Goal: Task Accomplishment & Management: Manage account settings

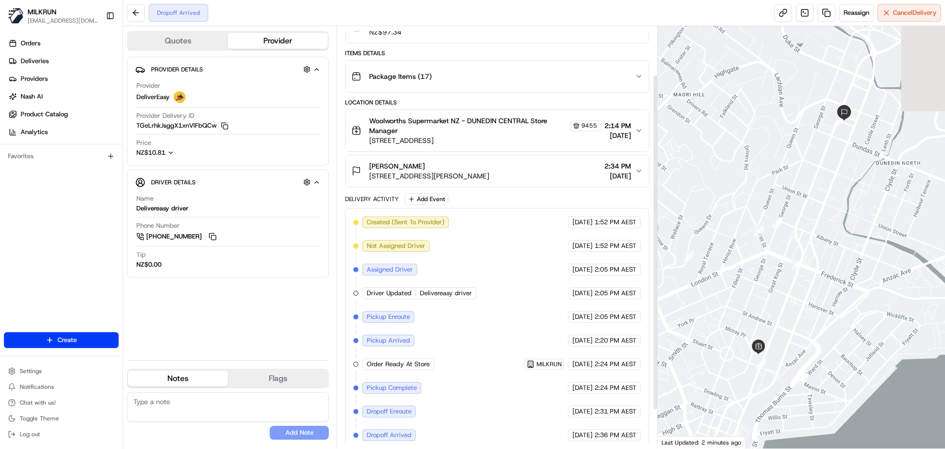
scroll to position [110, 0]
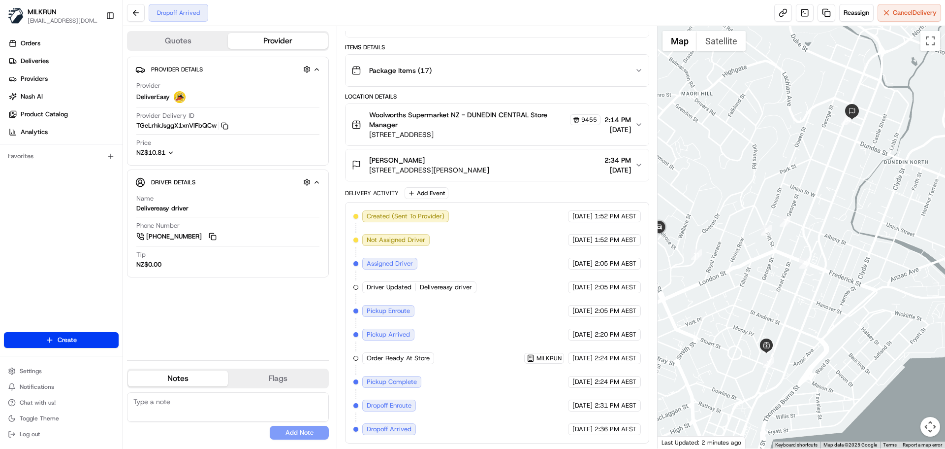
drag, startPoint x: 810, startPoint y: 312, endPoint x: 780, endPoint y: 383, distance: 77.0
click at [780, 383] on div at bounding box center [802, 237] width 288 height 422
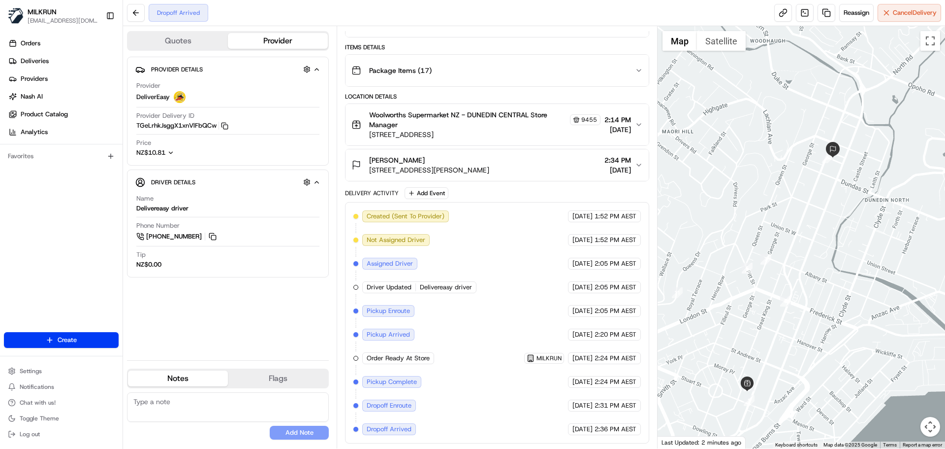
click at [780, 383] on div at bounding box center [802, 237] width 288 height 422
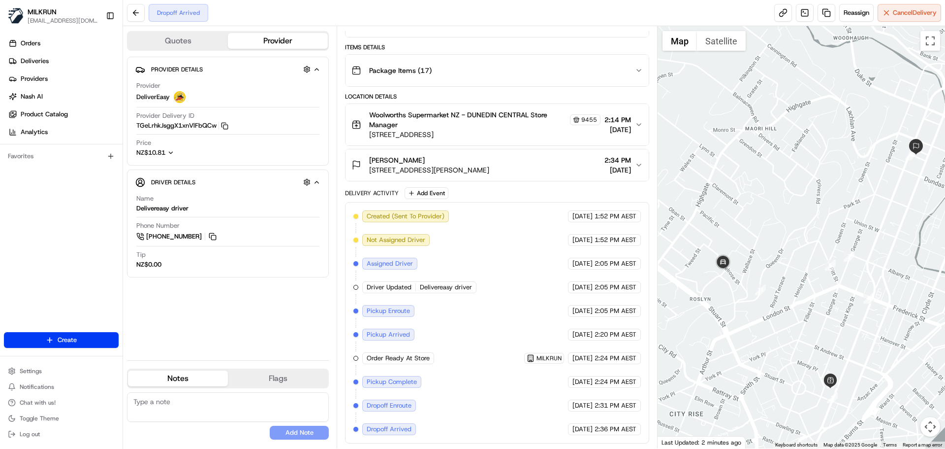
drag, startPoint x: 826, startPoint y: 383, endPoint x: 878, endPoint y: 380, distance: 52.3
click at [878, 380] on div at bounding box center [802, 237] width 288 height 422
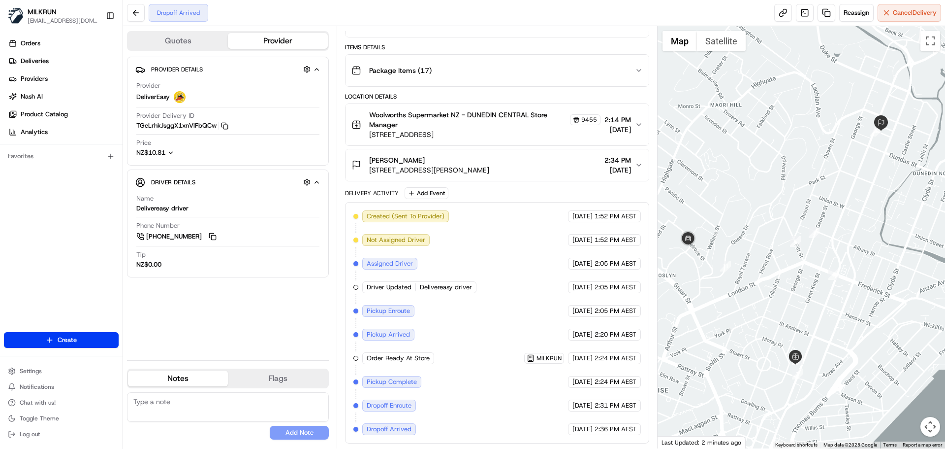
drag, startPoint x: 779, startPoint y: 311, endPoint x: 512, endPoint y: 233, distance: 278.5
click at [743, 287] on div at bounding box center [802, 237] width 288 height 422
click at [512, 233] on div "Created (Sent To Provider) DeliverEasy 17/08/2025 1:52 PM AEST Not Assigned Dri…" at bounding box center [497, 322] width 287 height 225
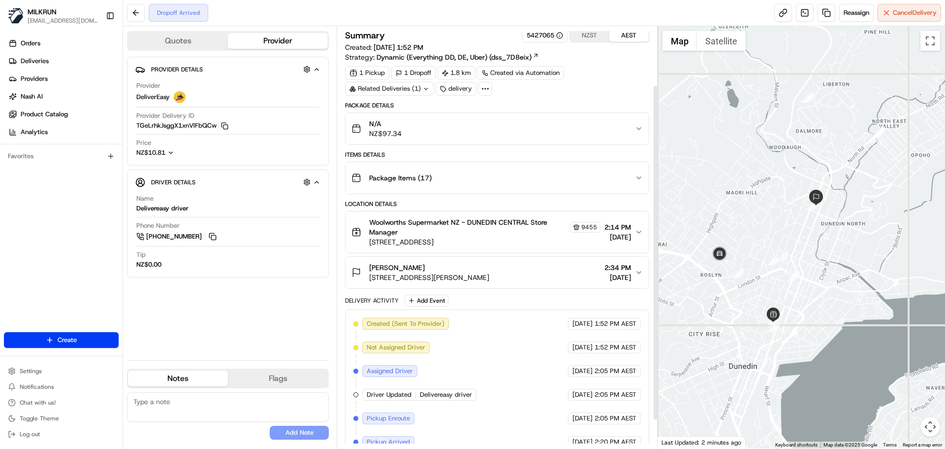
scroll to position [0, 0]
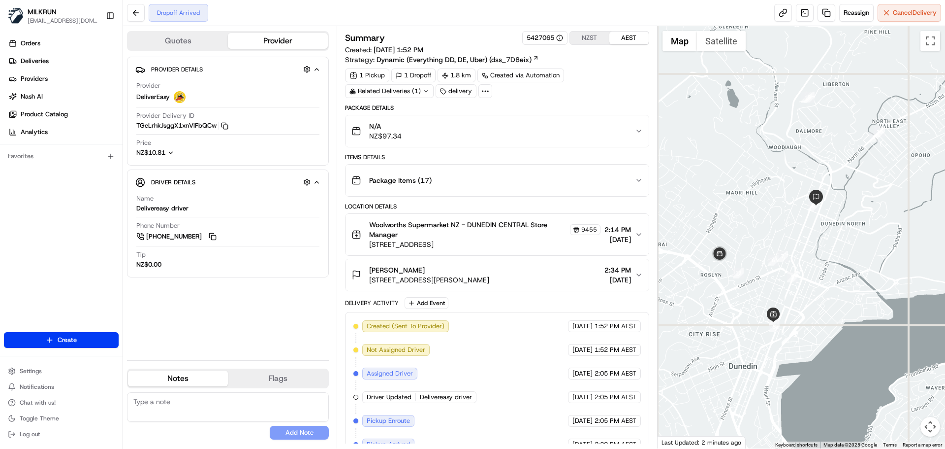
click at [419, 91] on div "Related Deliveries (1)" at bounding box center [389, 91] width 89 height 14
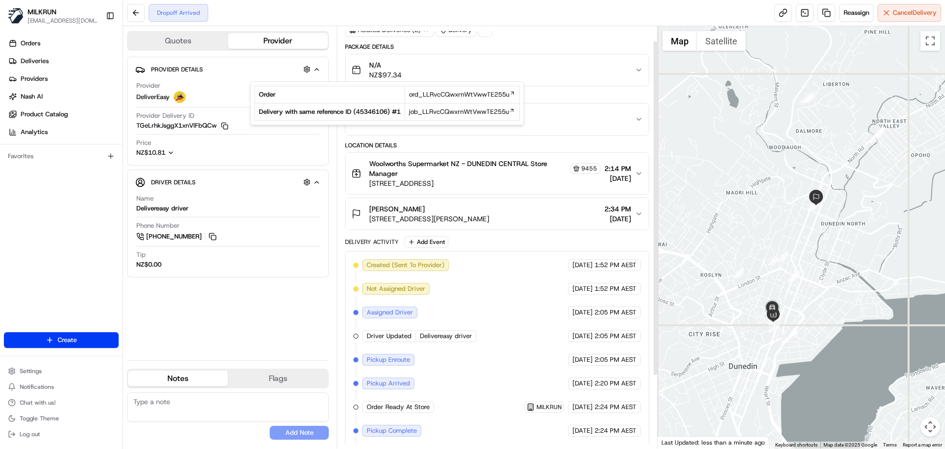
scroll to position [110, 0]
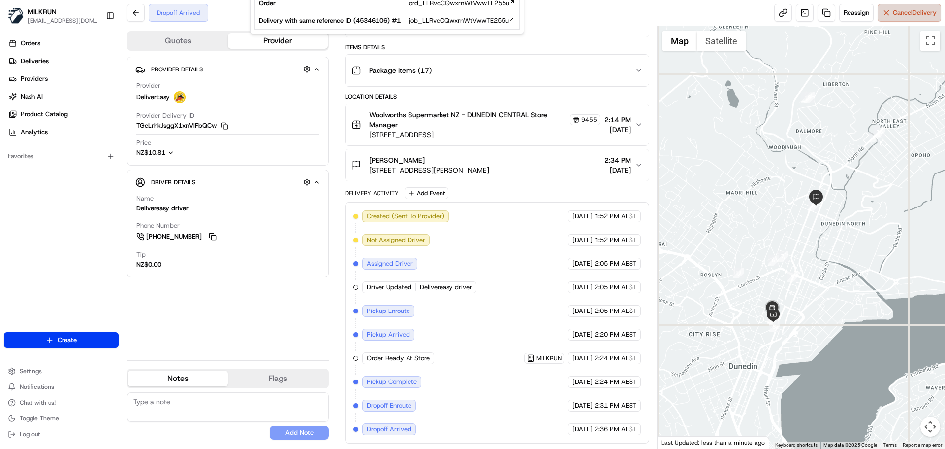
click at [896, 15] on span "Cancel Delivery" at bounding box center [915, 12] width 44 height 9
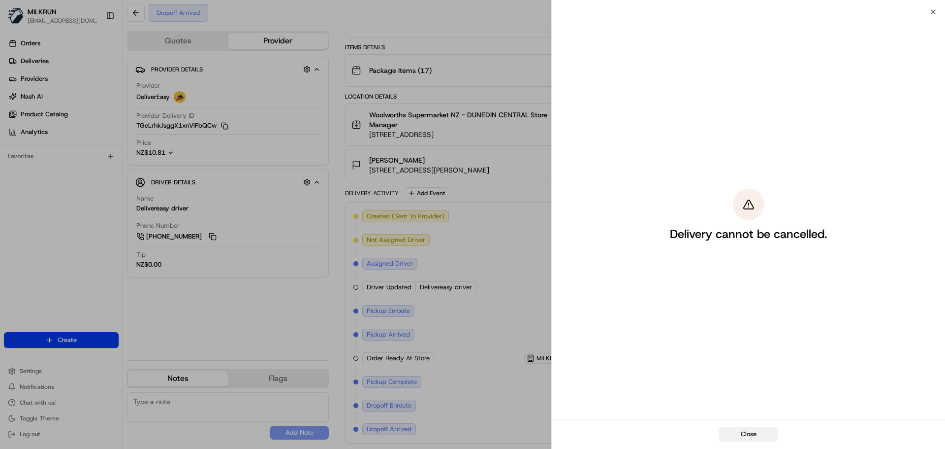
click at [755, 437] on button "Close" at bounding box center [748, 434] width 59 height 14
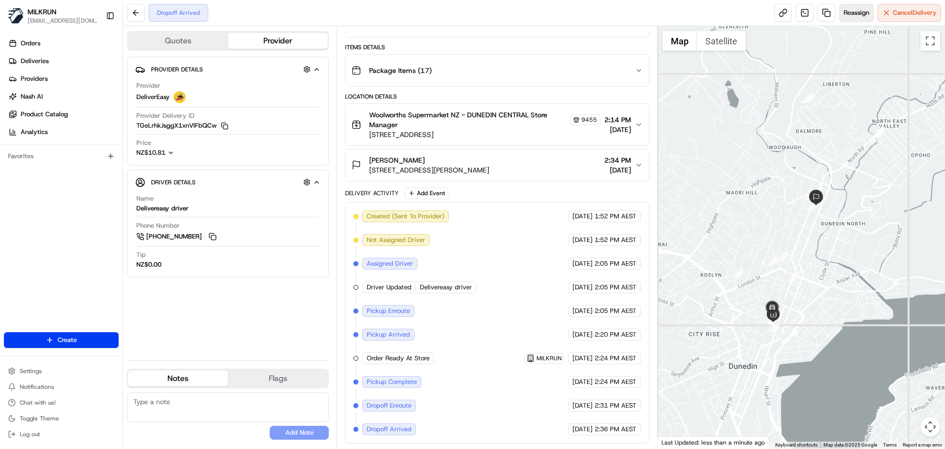
click at [854, 19] on button "Reassign" at bounding box center [857, 13] width 34 height 18
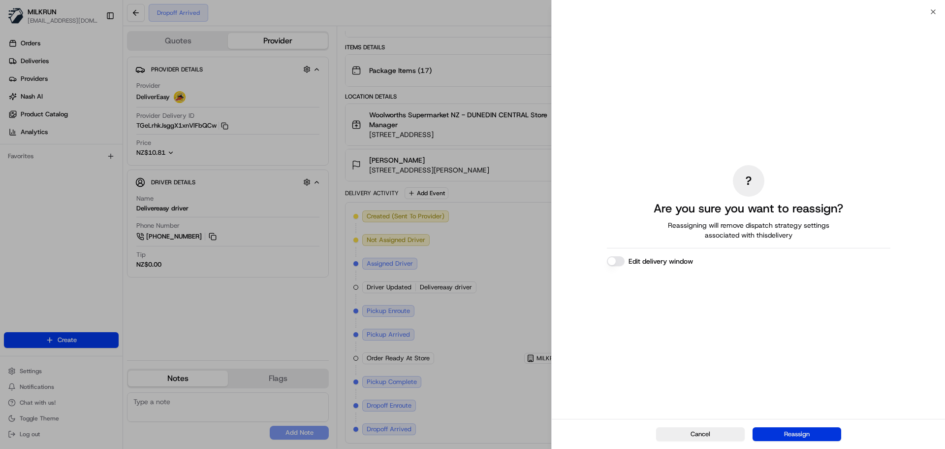
click at [782, 434] on button "Reassign" at bounding box center [797, 434] width 89 height 14
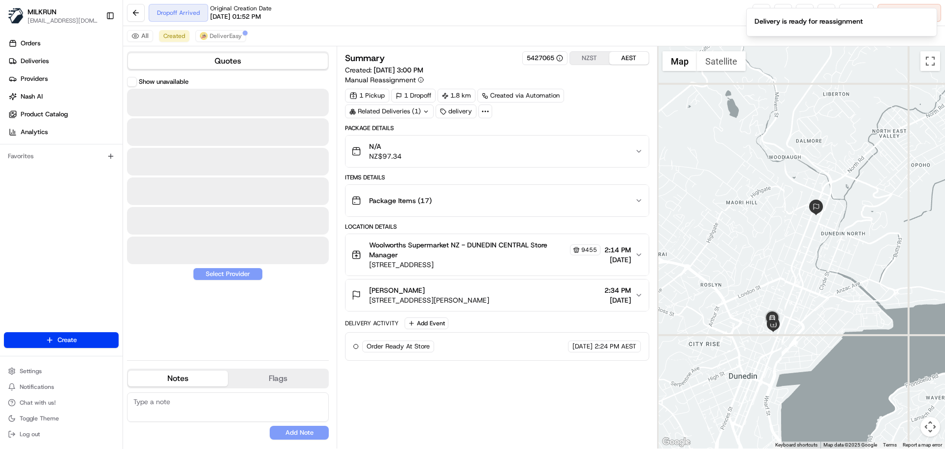
scroll to position [0, 0]
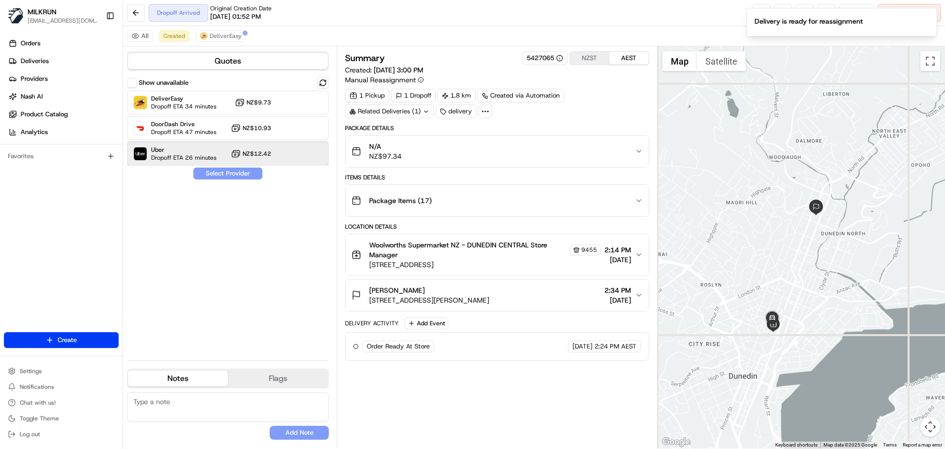
click at [192, 156] on span "Dropoff ETA 26 minutes" at bounding box center [183, 158] width 65 height 8
click at [218, 172] on button "Assign Provider" at bounding box center [228, 173] width 70 height 12
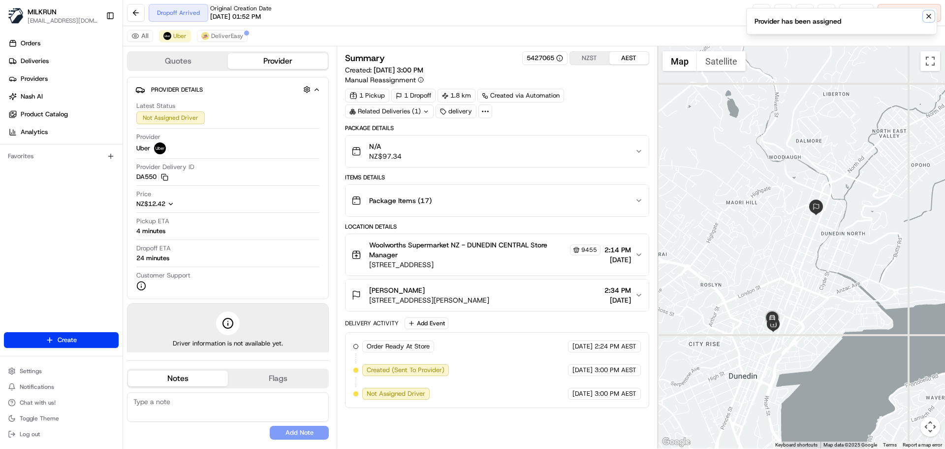
click at [927, 17] on icon "Notifications (F8)" at bounding box center [929, 16] width 8 height 8
click at [233, 37] on span "DeliverEasy" at bounding box center [227, 36] width 32 height 8
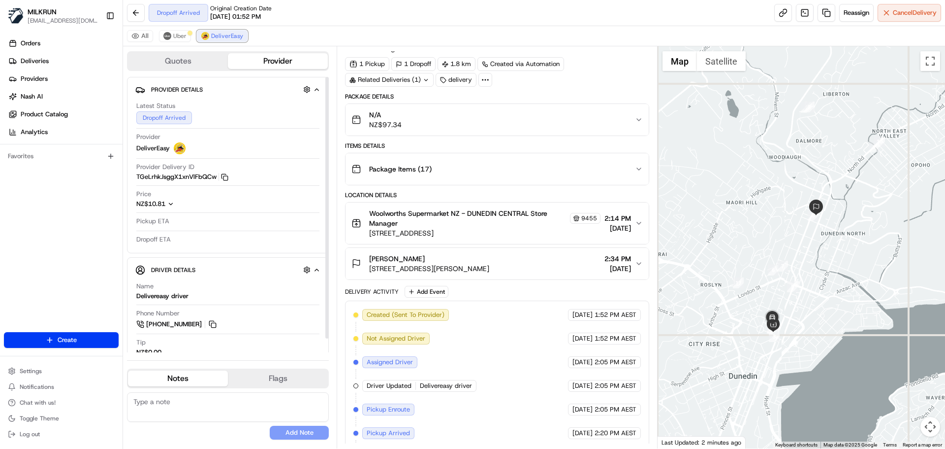
scroll to position [130, 0]
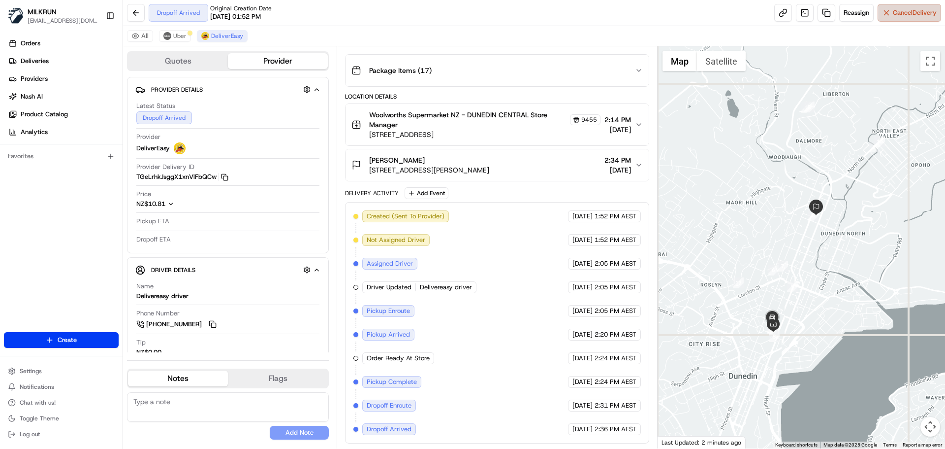
click at [919, 12] on span "Cancel Delivery" at bounding box center [915, 12] width 44 height 9
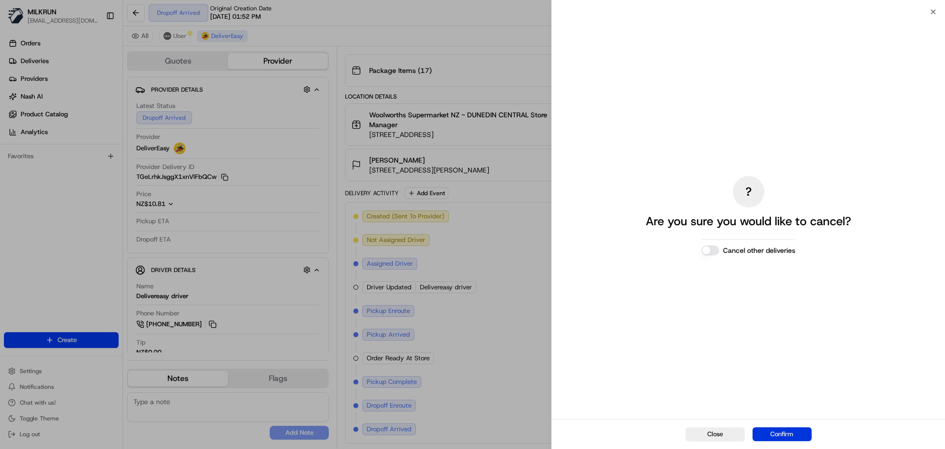
click at [791, 435] on button "Confirm" at bounding box center [782, 434] width 59 height 14
click at [934, 16] on button "Notifications (F8)" at bounding box center [929, 16] width 12 height 12
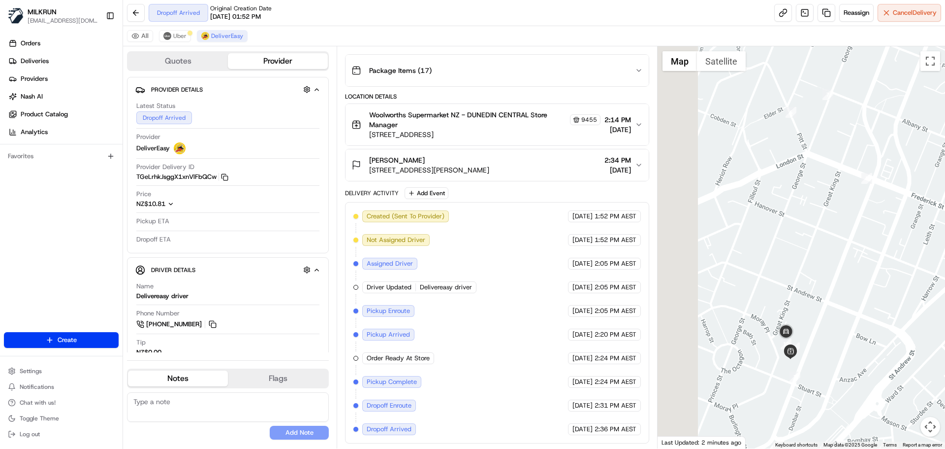
click at [809, 340] on div at bounding box center [802, 247] width 288 height 402
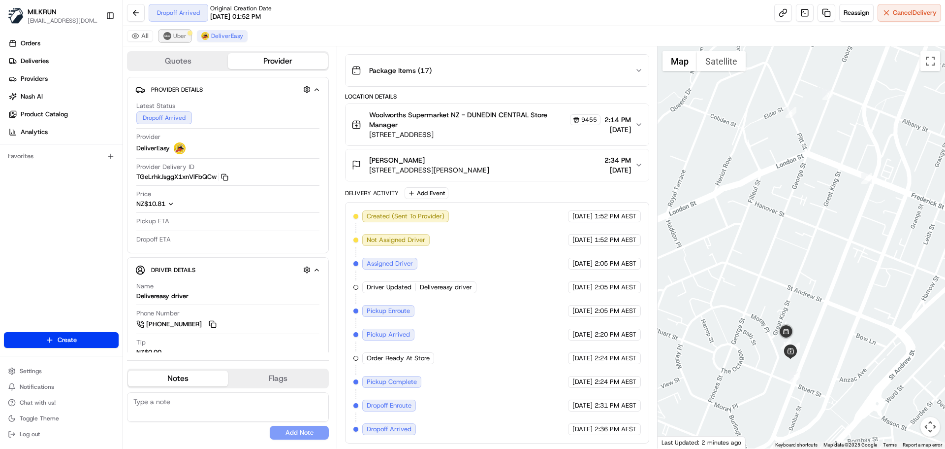
click at [165, 32] on img at bounding box center [167, 36] width 8 height 8
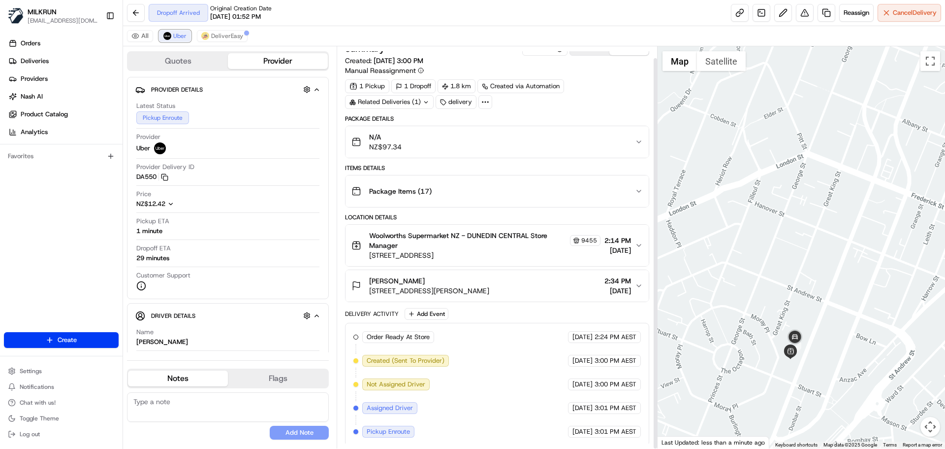
scroll to position [12, 0]
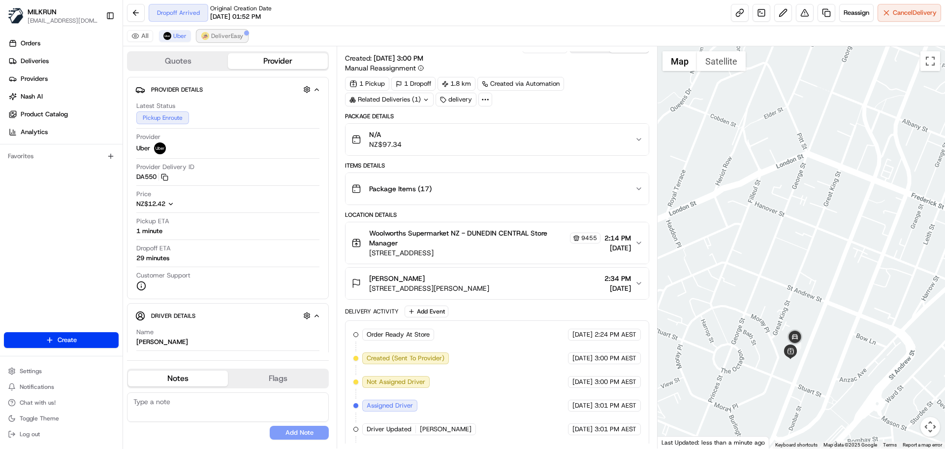
click at [213, 33] on span "DeliverEasy" at bounding box center [227, 36] width 32 height 8
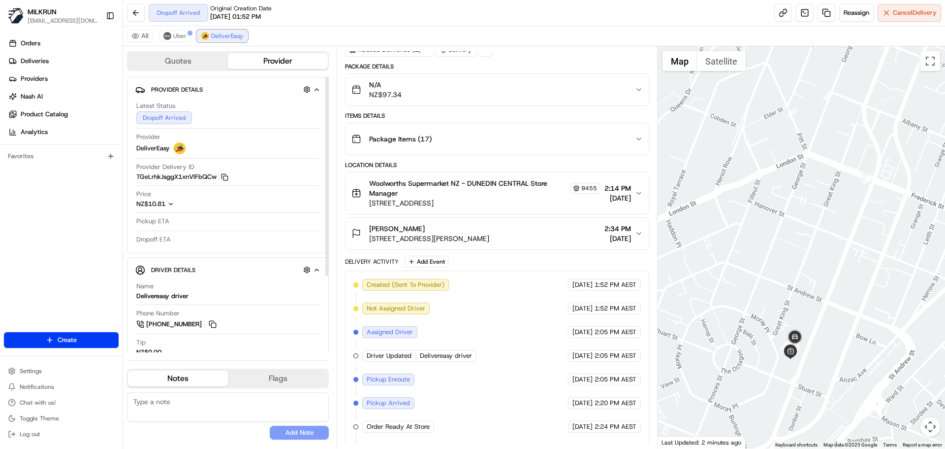
scroll to position [154, 0]
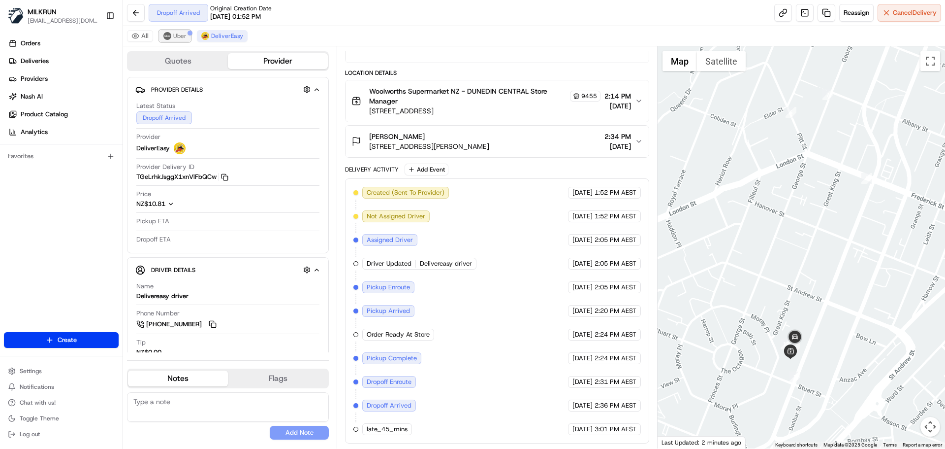
click at [183, 35] on span "Uber" at bounding box center [179, 36] width 13 height 8
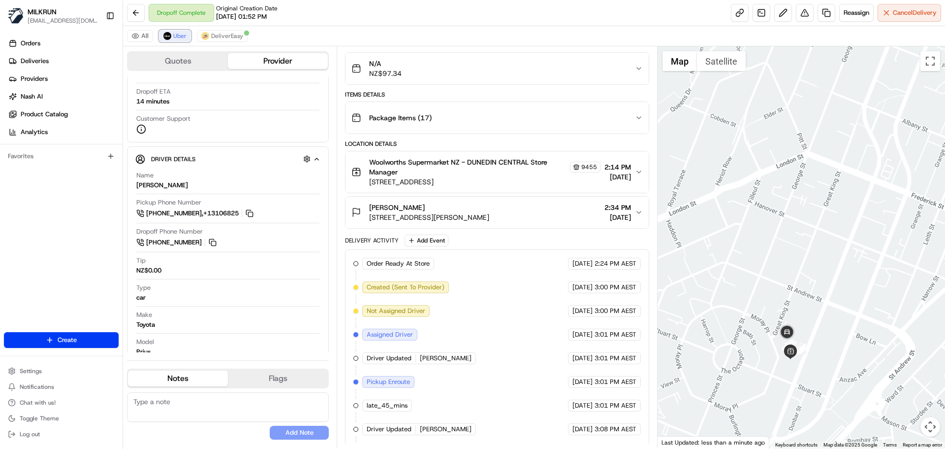
scroll to position [106, 0]
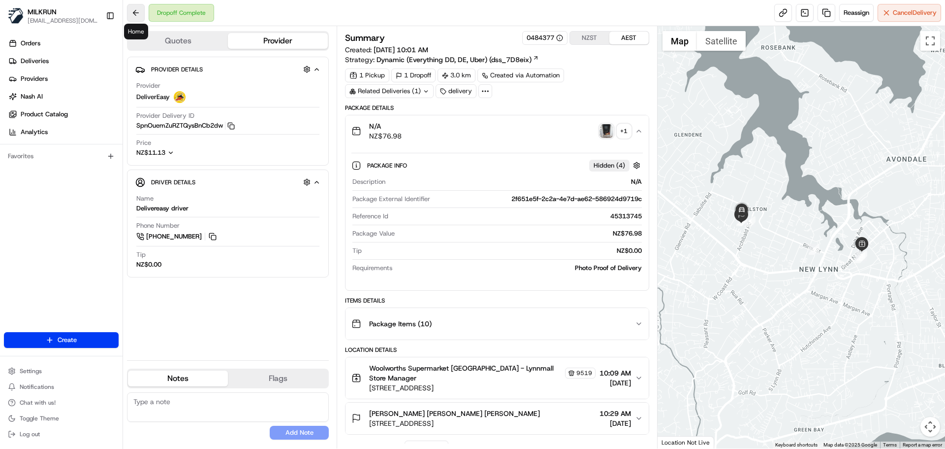
click at [130, 12] on button at bounding box center [136, 13] width 18 height 18
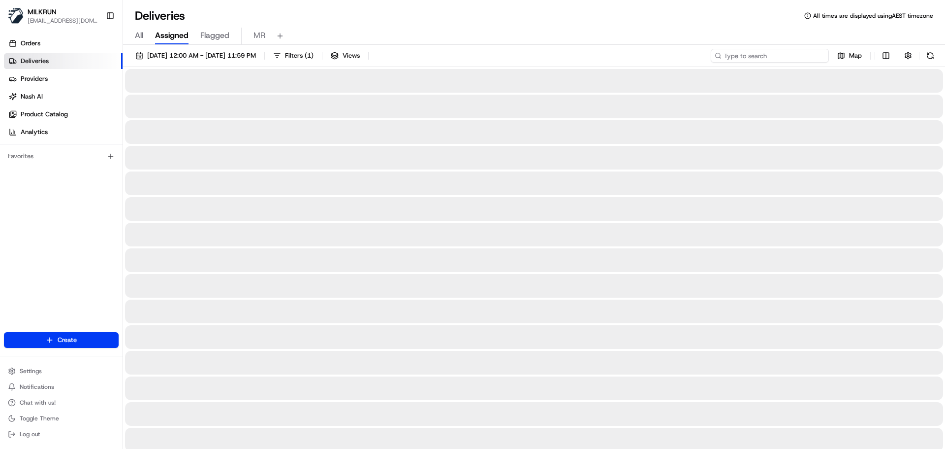
click at [761, 57] on input at bounding box center [770, 56] width 118 height 14
paste input "f4b62acf-5288-49b9-81d0-60103bb1c534"
type input "f4b62acf-5288-49b9-81d0-60103bb1c534"
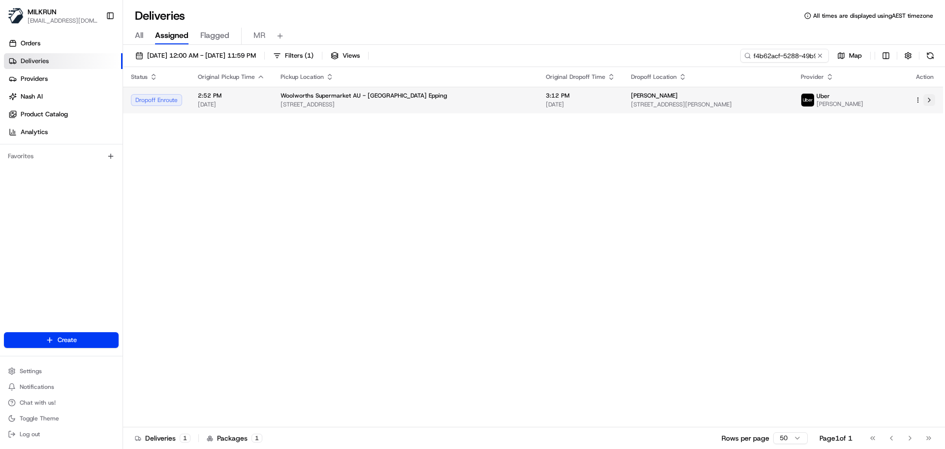
click at [931, 98] on button at bounding box center [930, 100] width 12 height 12
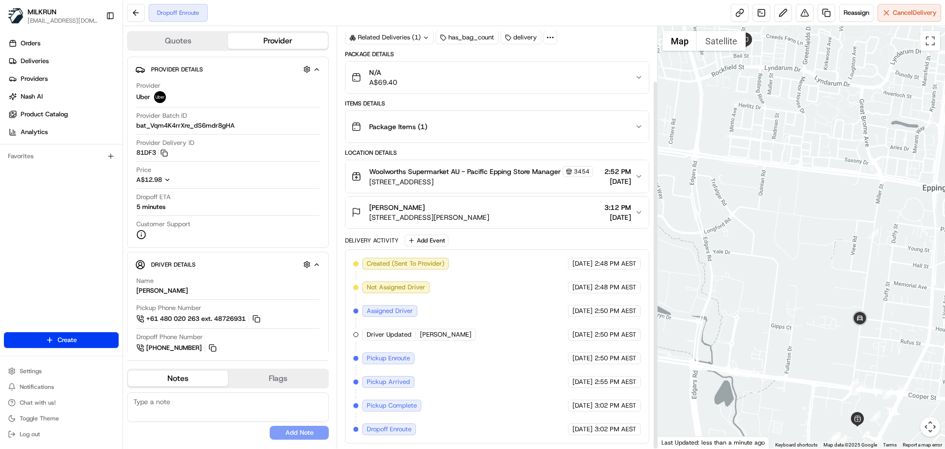
scroll to position [63, 0]
click at [828, 5] on link at bounding box center [827, 13] width 18 height 18
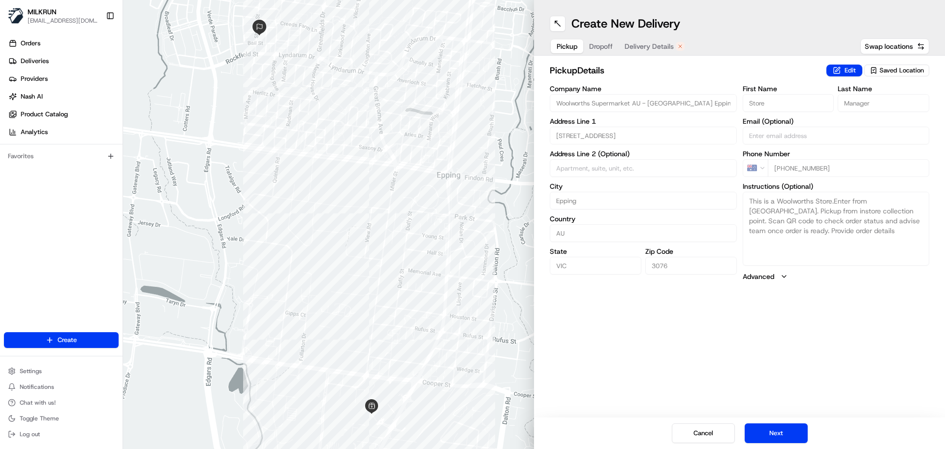
click at [607, 50] on span "Dropoff" at bounding box center [601, 46] width 24 height 10
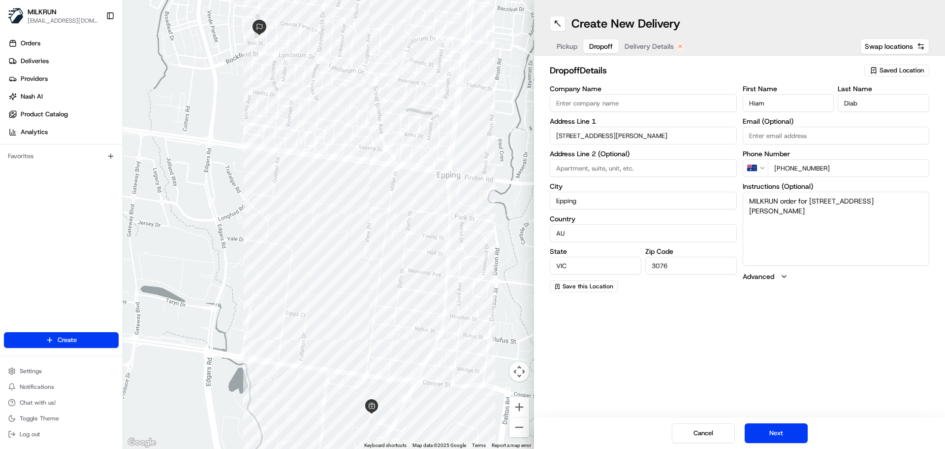
click at [649, 49] on span "Delivery Details" at bounding box center [649, 46] width 49 height 10
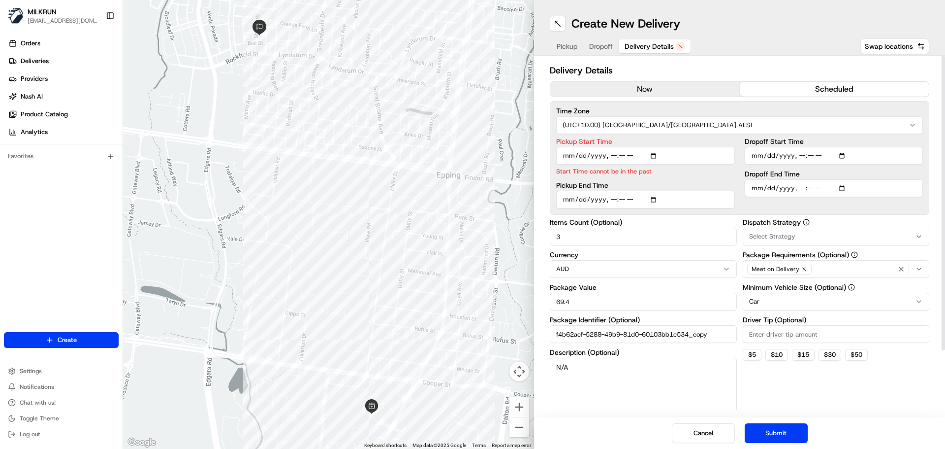
click at [666, 87] on button "now" at bounding box center [645, 89] width 190 height 15
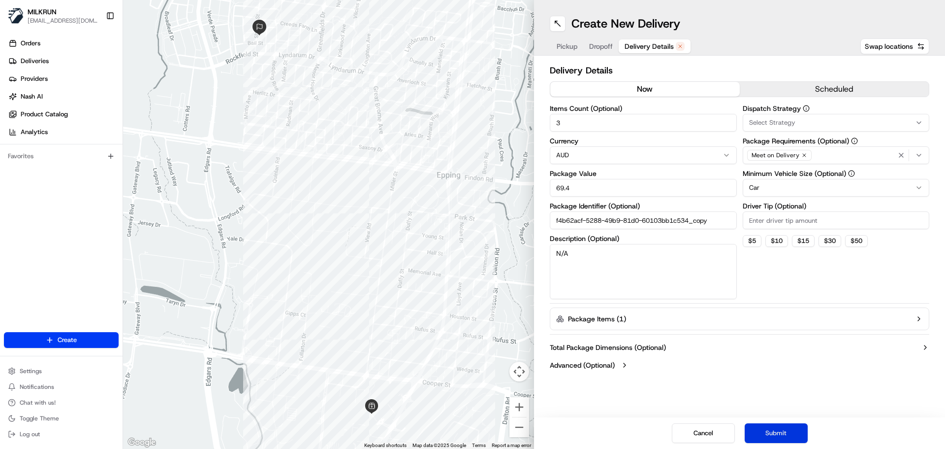
click at [776, 431] on div "Cancel Submit" at bounding box center [739, 433] width 411 height 32
click at [776, 431] on button "Submit" at bounding box center [776, 433] width 63 height 20
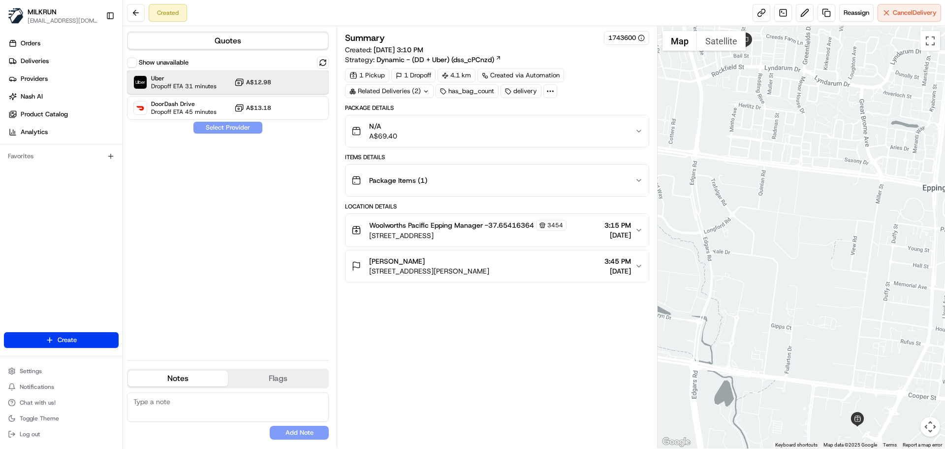
click at [193, 85] on span "Dropoff ETA 31 minutes" at bounding box center [183, 86] width 65 height 8
click at [222, 130] on button "Assign Provider" at bounding box center [228, 128] width 70 height 12
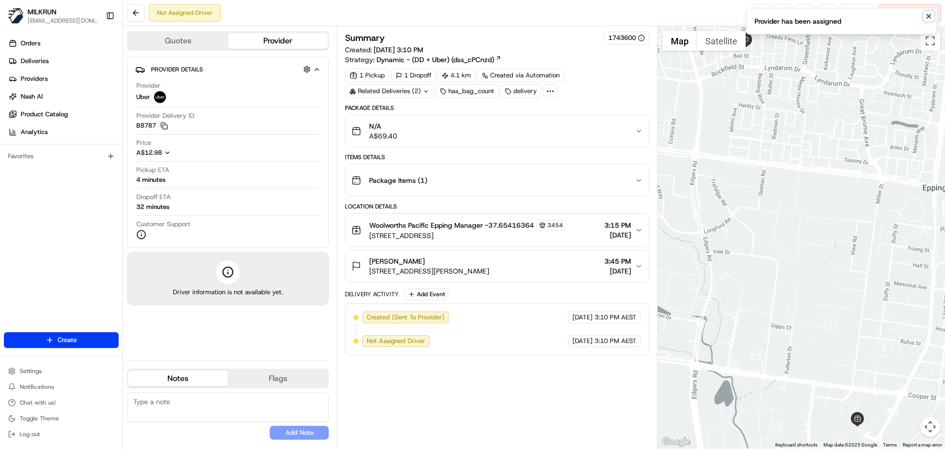
click at [932, 14] on icon "Notifications (F8)" at bounding box center [929, 16] width 8 height 8
click at [763, 14] on link at bounding box center [762, 13] width 18 height 18
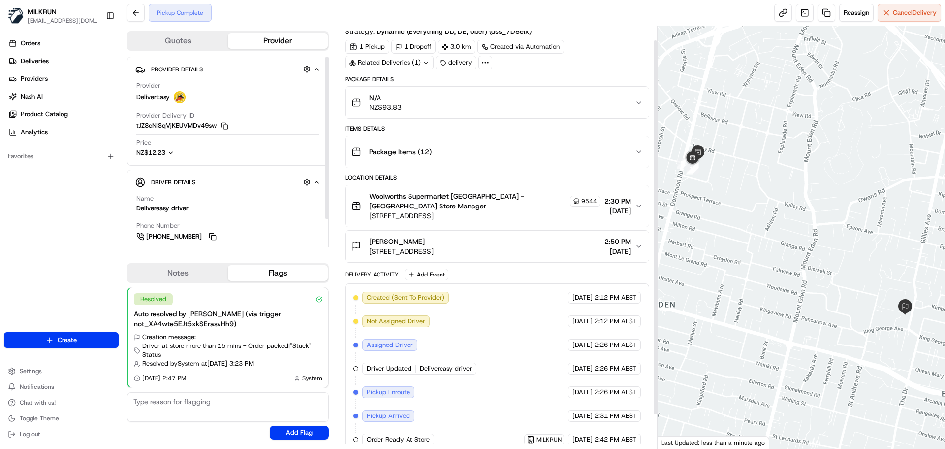
scroll to position [54, 0]
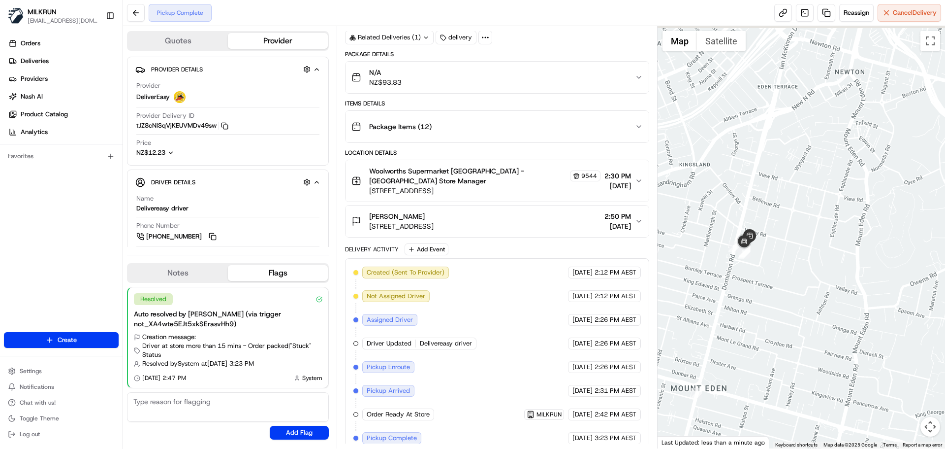
drag, startPoint x: 777, startPoint y: 236, endPoint x: 832, endPoint y: 316, distance: 96.7
click at [832, 316] on div at bounding box center [802, 237] width 288 height 422
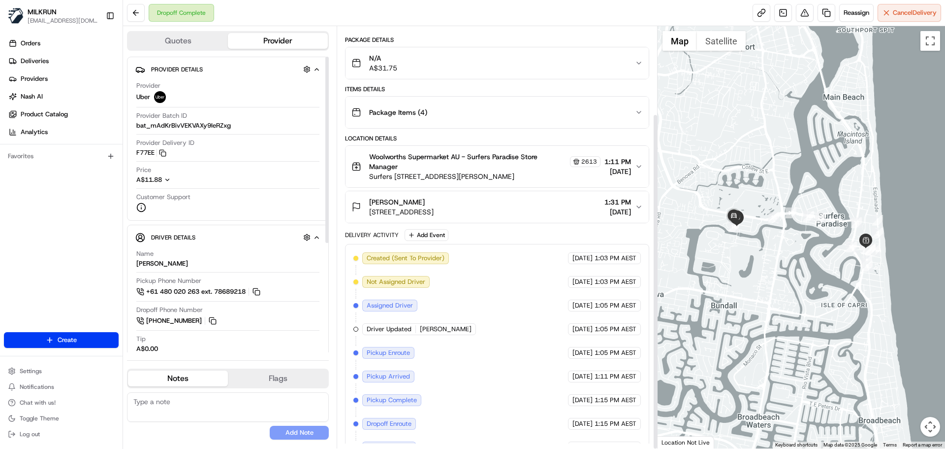
scroll to position [110, 0]
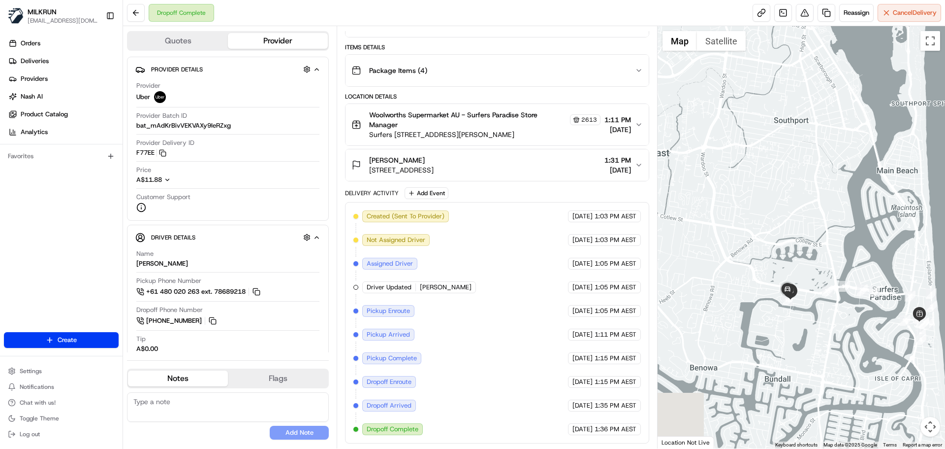
drag, startPoint x: 805, startPoint y: 276, endPoint x: 790, endPoint y: 289, distance: 19.2
click at [826, 300] on div "To navigate, press the arrow keys." at bounding box center [802, 237] width 288 height 422
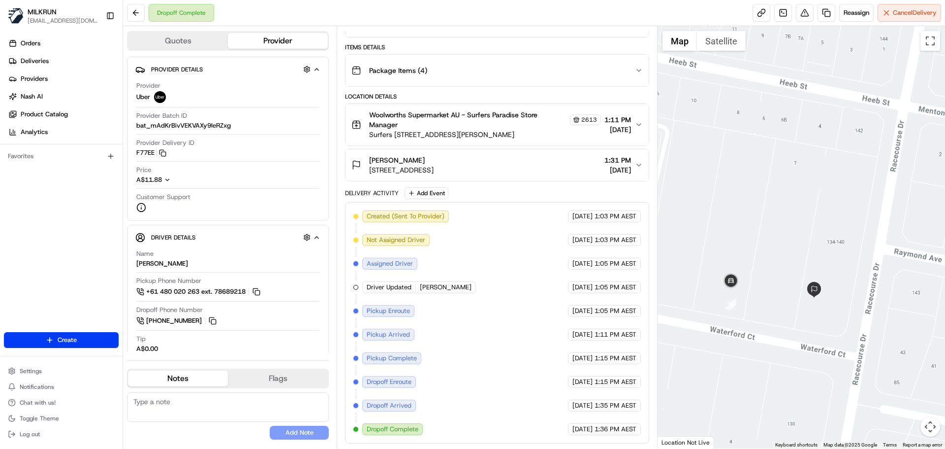
click at [58, 14] on div "MILKRUN" at bounding box center [63, 12] width 70 height 10
click at [48, 10] on span "MILKRUN" at bounding box center [42, 12] width 29 height 10
click at [132, 12] on button at bounding box center [136, 13] width 18 height 18
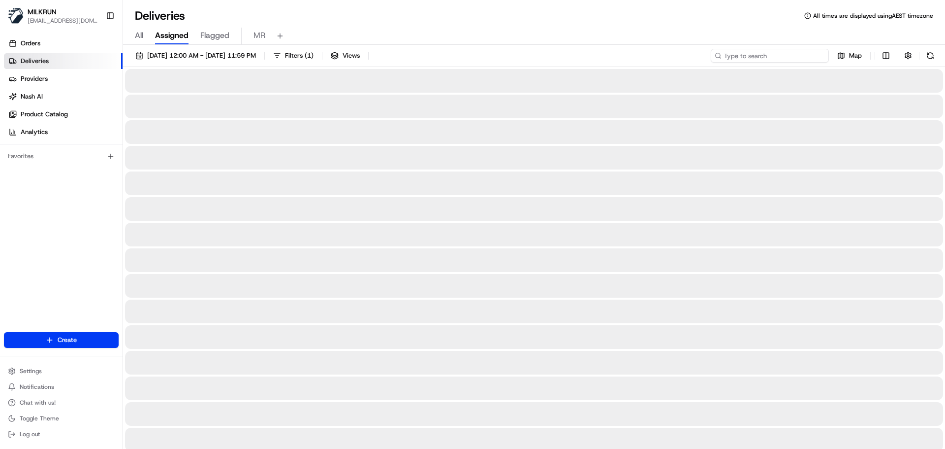
click at [793, 59] on input at bounding box center [770, 56] width 118 height 14
paste input "2b455d6f-327d-43c2-a146-afb02dec8de9"
type input "2b455d6f-327d-43c2-a146-afb02dec8de9"
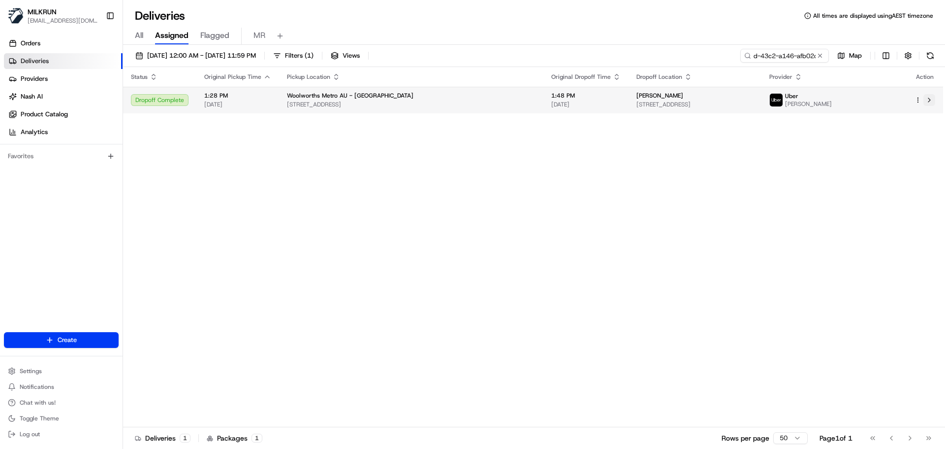
click at [932, 98] on button at bounding box center [930, 100] width 12 height 12
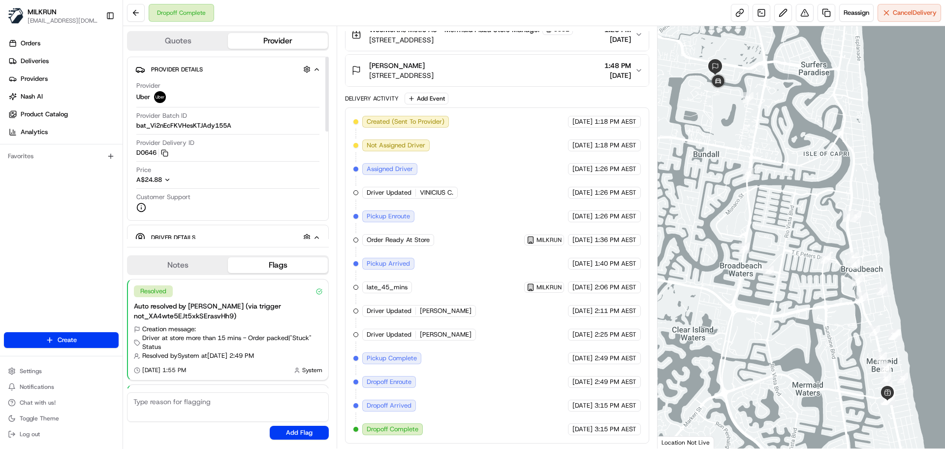
scroll to position [97, 0]
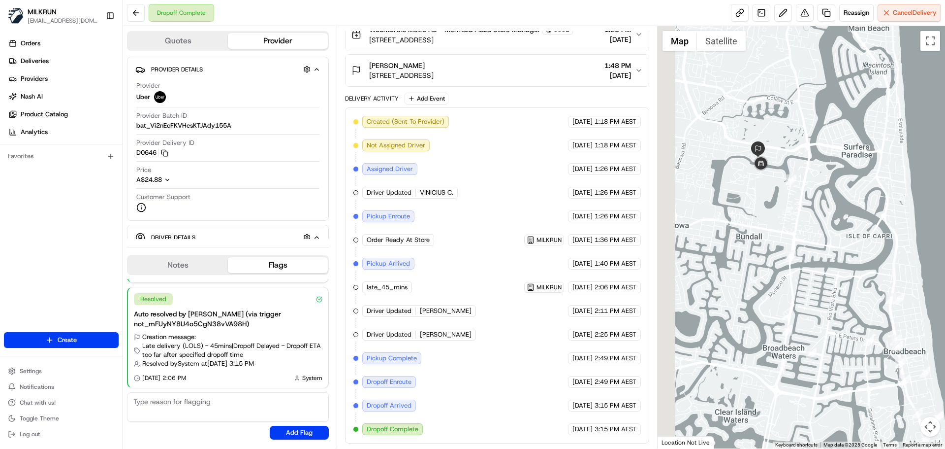
drag, startPoint x: 733, startPoint y: 141, endPoint x: 808, endPoint y: 267, distance: 146.4
click at [808, 267] on div at bounding box center [802, 237] width 288 height 422
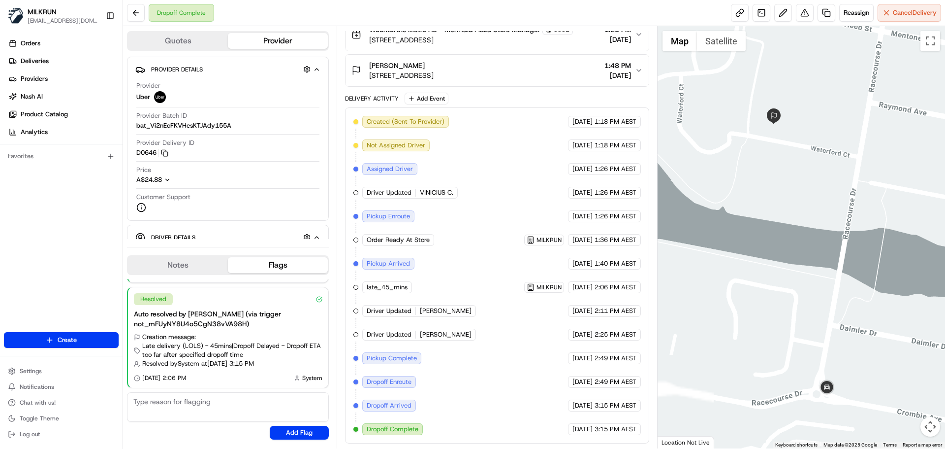
drag, startPoint x: 776, startPoint y: 157, endPoint x: 839, endPoint y: 272, distance: 130.9
click at [839, 272] on div at bounding box center [802, 237] width 288 height 422
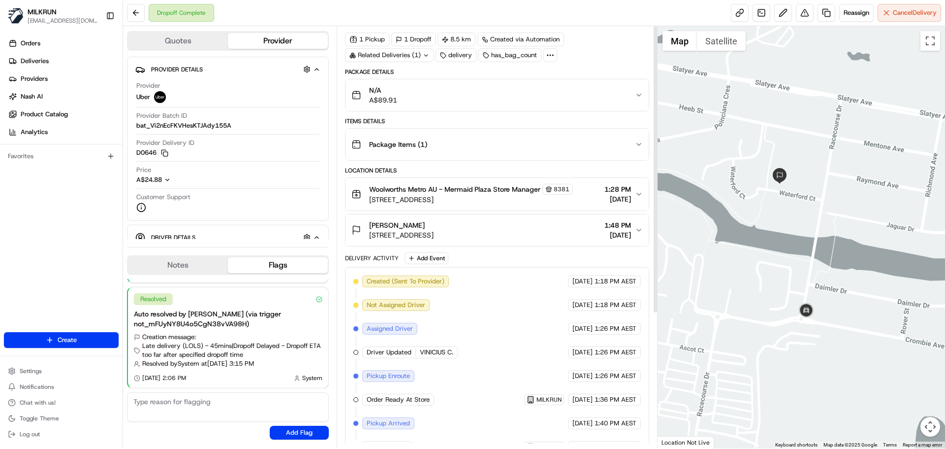
scroll to position [0, 0]
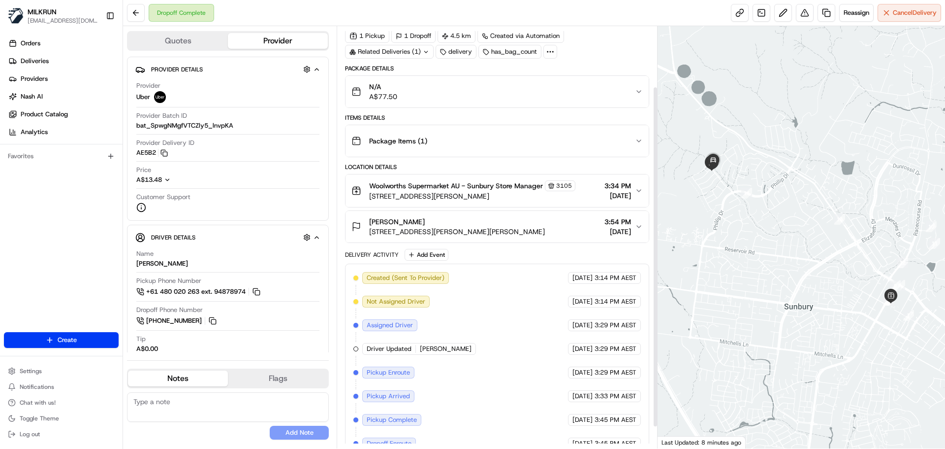
scroll to position [101, 0]
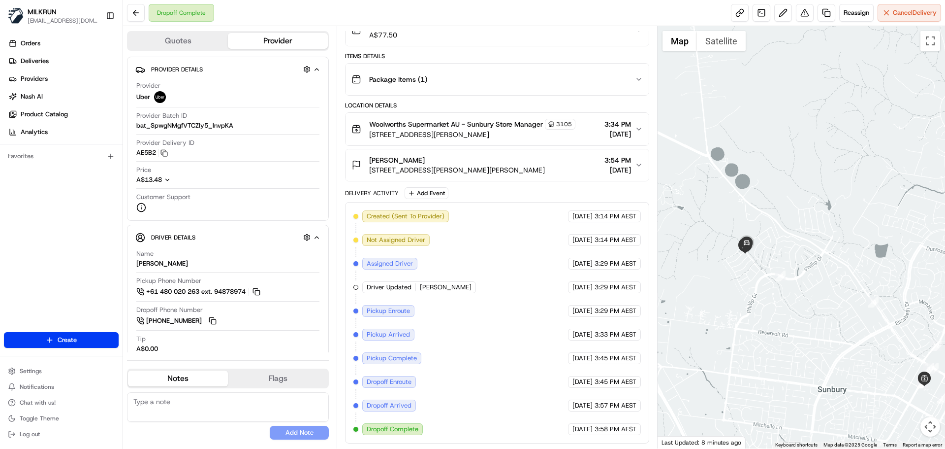
drag, startPoint x: 737, startPoint y: 188, endPoint x: 787, endPoint y: 302, distance: 125.0
click at [787, 302] on div at bounding box center [802, 237] width 288 height 422
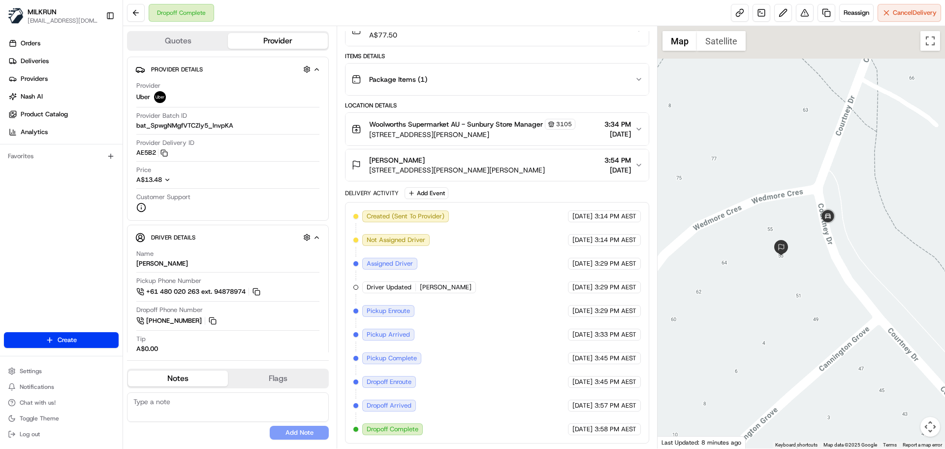
drag, startPoint x: 793, startPoint y: 204, endPoint x: 805, endPoint y: 249, distance: 46.9
click at [805, 249] on div at bounding box center [802, 237] width 288 height 422
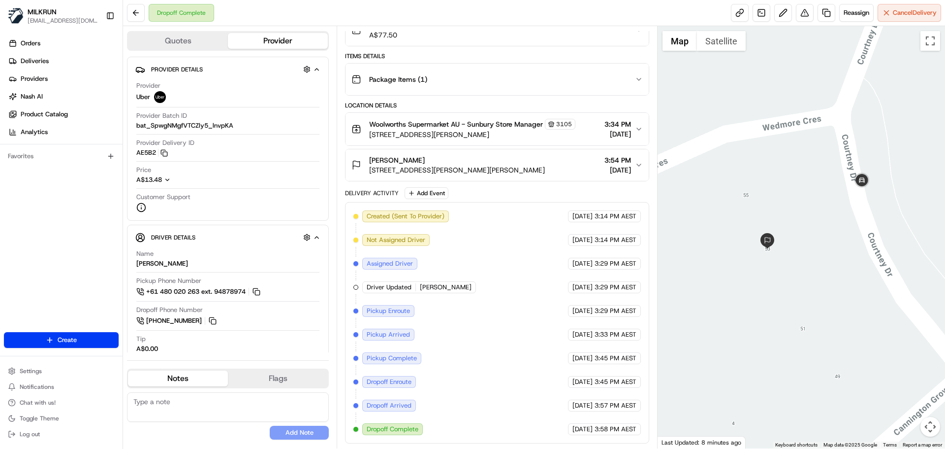
drag, startPoint x: 784, startPoint y: 248, endPoint x: 794, endPoint y: 289, distance: 42.0
click at [794, 289] on div at bounding box center [802, 237] width 288 height 422
click at [464, 132] on span "25-47 Horne St, Sunbury, VIC 3429, AU" at bounding box center [472, 134] width 206 height 10
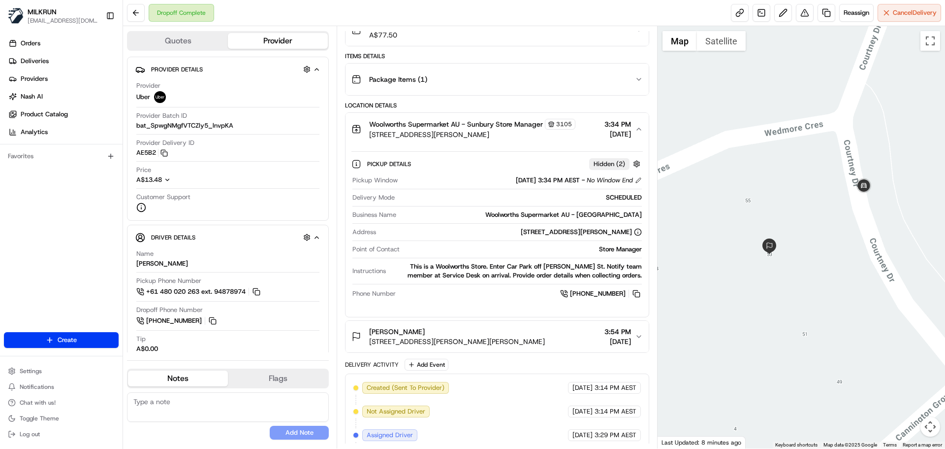
click at [466, 134] on span "25-47 Horne St, Sunbury, VIC 3429, AU" at bounding box center [472, 134] width 206 height 10
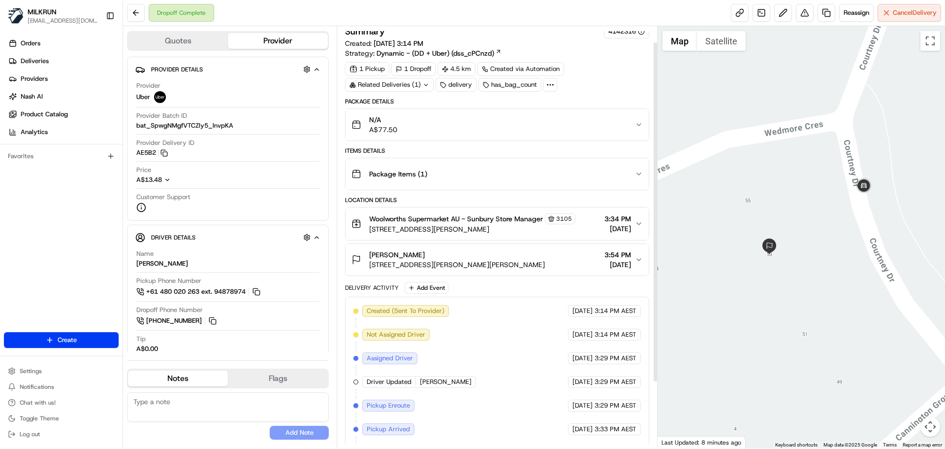
scroll to position [2, 0]
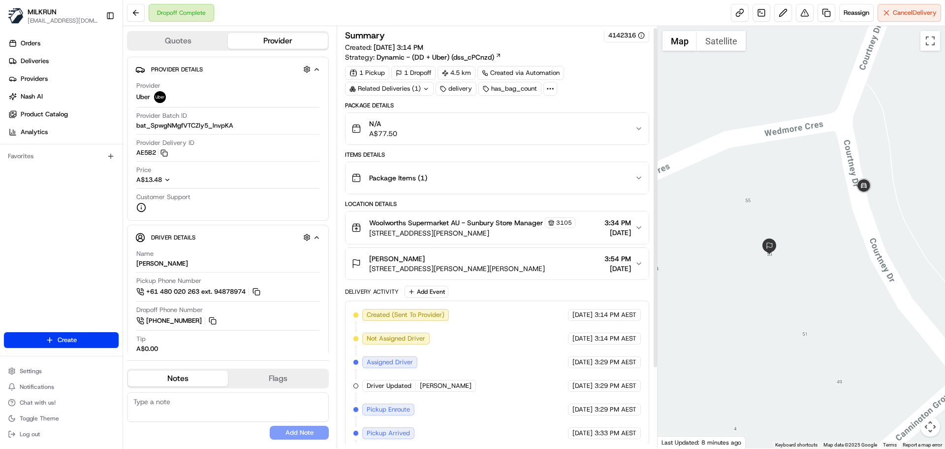
click at [489, 125] on div "N/A A$77.50" at bounding box center [493, 129] width 283 height 20
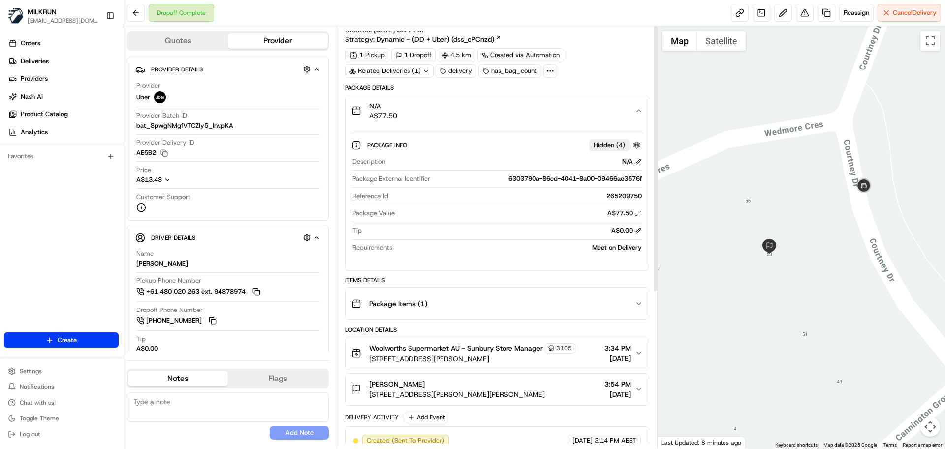
scroll to position [0, 0]
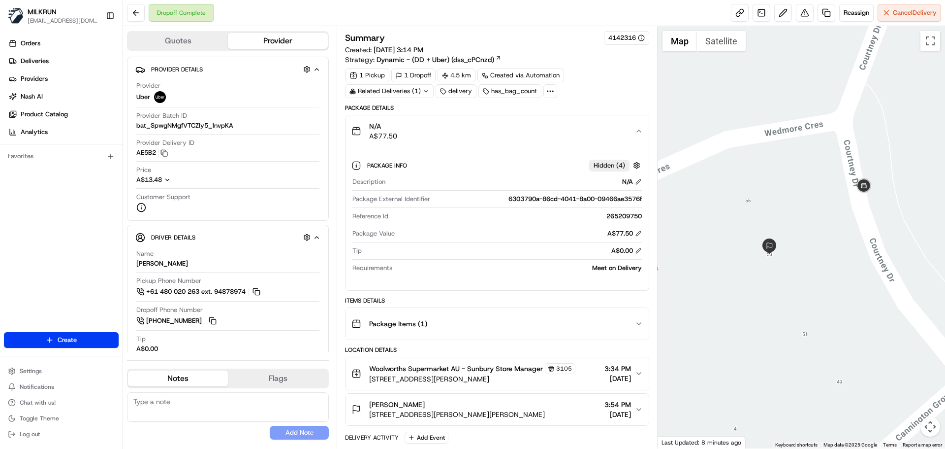
click at [533, 134] on div "N/A A$77.50" at bounding box center [493, 131] width 283 height 20
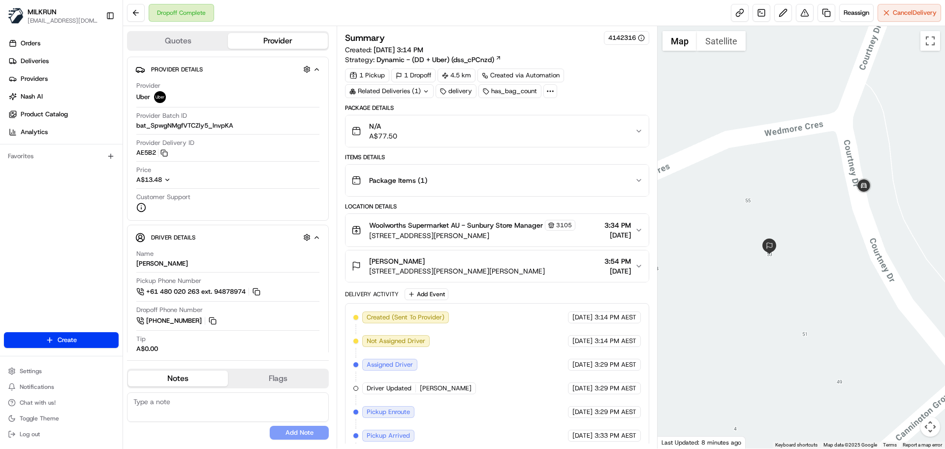
click at [523, 135] on div "N/A A$77.50" at bounding box center [493, 131] width 283 height 20
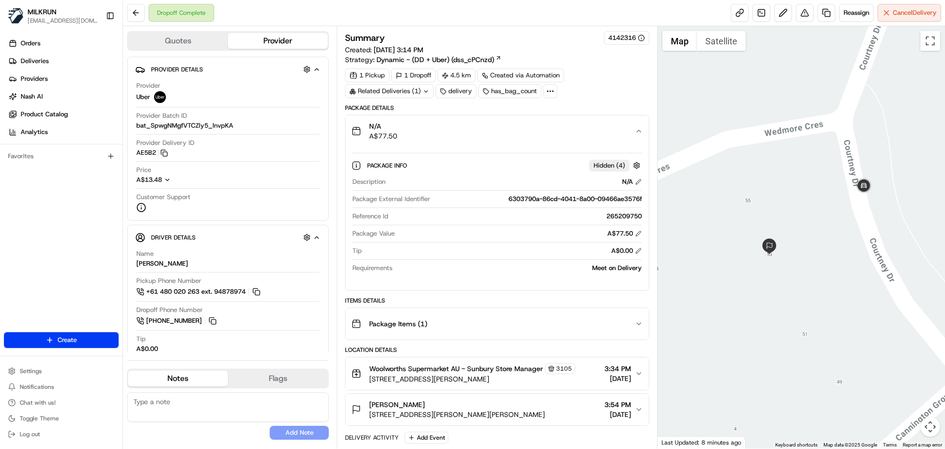
click at [454, 136] on div "N/A A$77.50" at bounding box center [493, 131] width 283 height 20
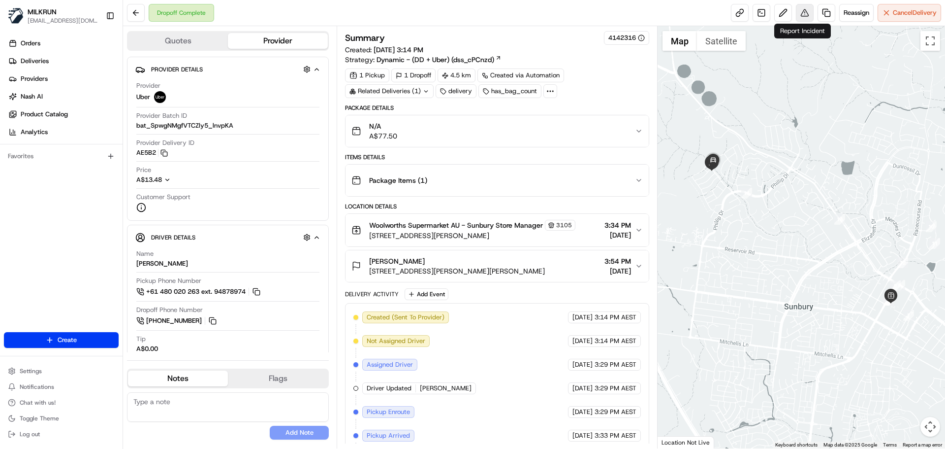
click at [798, 15] on button at bounding box center [805, 13] width 18 height 18
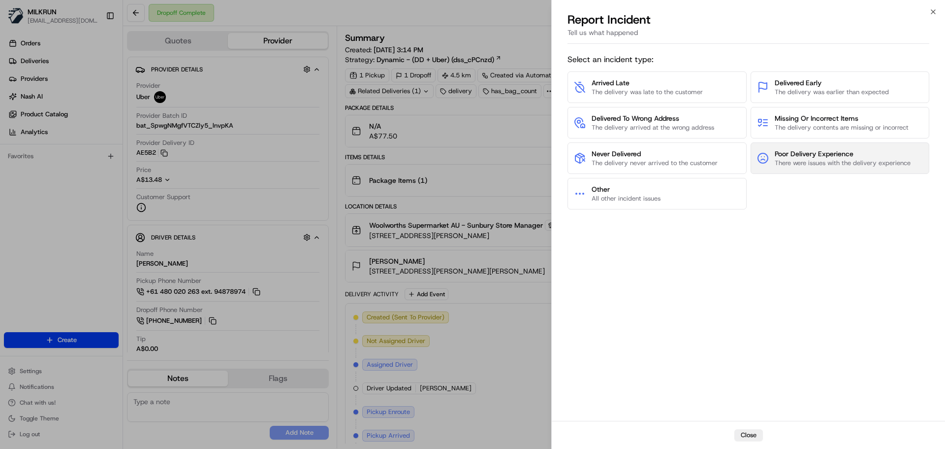
click at [841, 165] on span "There were issues with the delivery experience" at bounding box center [843, 163] width 136 height 9
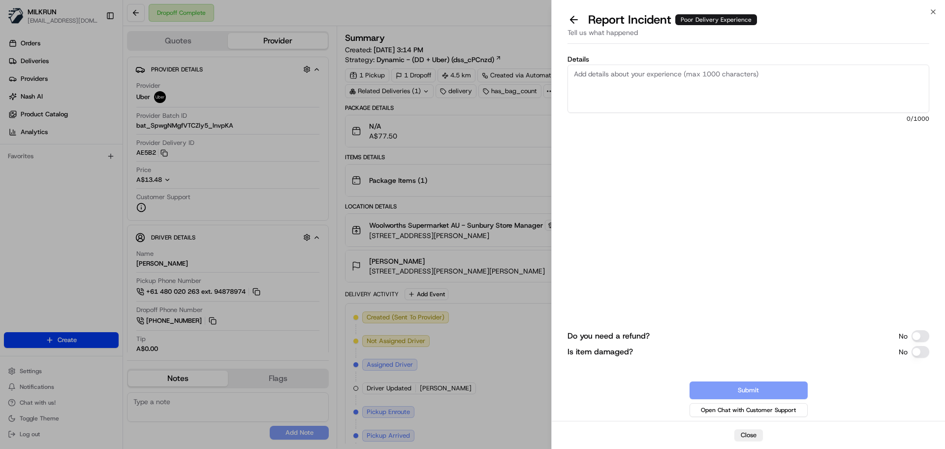
click at [725, 108] on textarea "Details" at bounding box center [749, 89] width 362 height 48
click at [925, 336] on button "Do you need a refund?" at bounding box center [921, 336] width 18 height 12
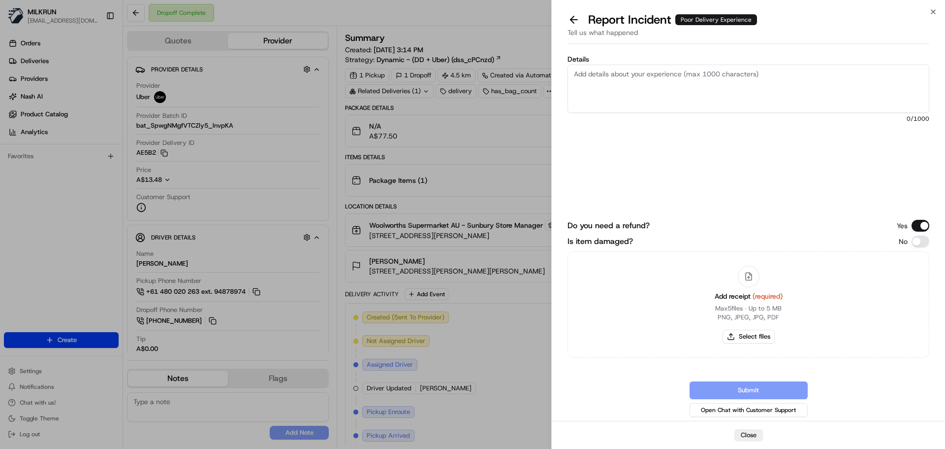
click at [917, 224] on button "Do you need a refund?" at bounding box center [921, 226] width 18 height 12
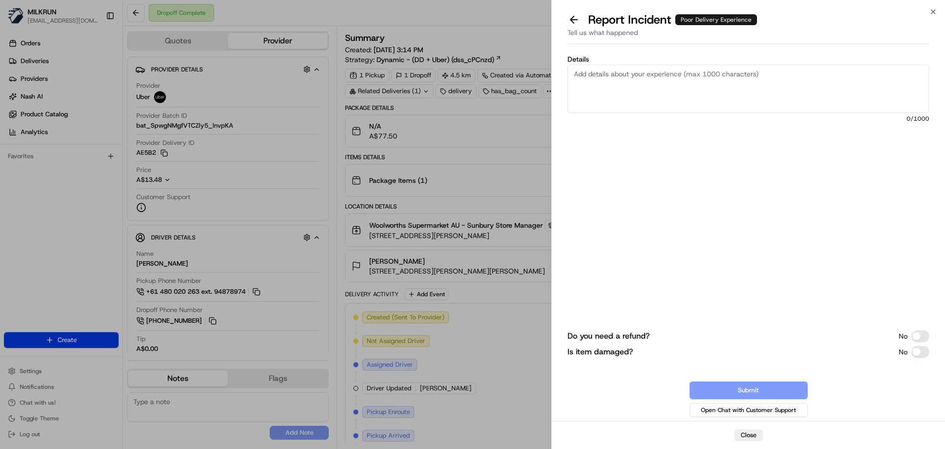
click at [704, 62] on label "Details" at bounding box center [749, 59] width 362 height 7
click at [704, 65] on textarea "Details" at bounding box center [749, 89] width 362 height 48
click at [703, 78] on textarea "Details" at bounding box center [749, 89] width 362 height 48
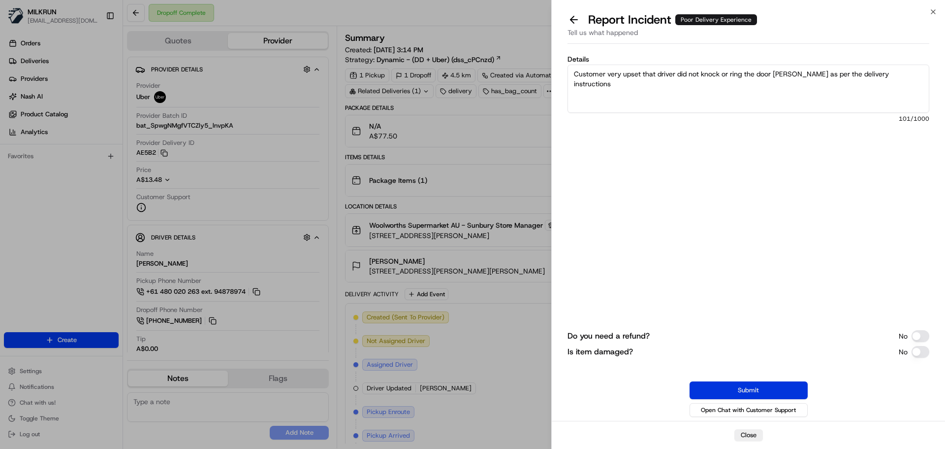
type textarea "Customer very upset that driver did not knock or ring the door [PERSON_NAME] as…"
click at [796, 384] on button "Submit" at bounding box center [749, 390] width 118 height 18
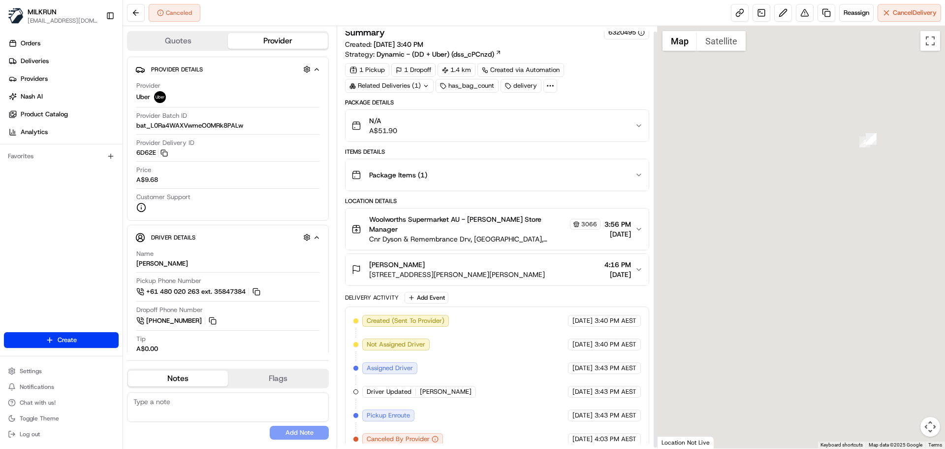
scroll to position [6, 0]
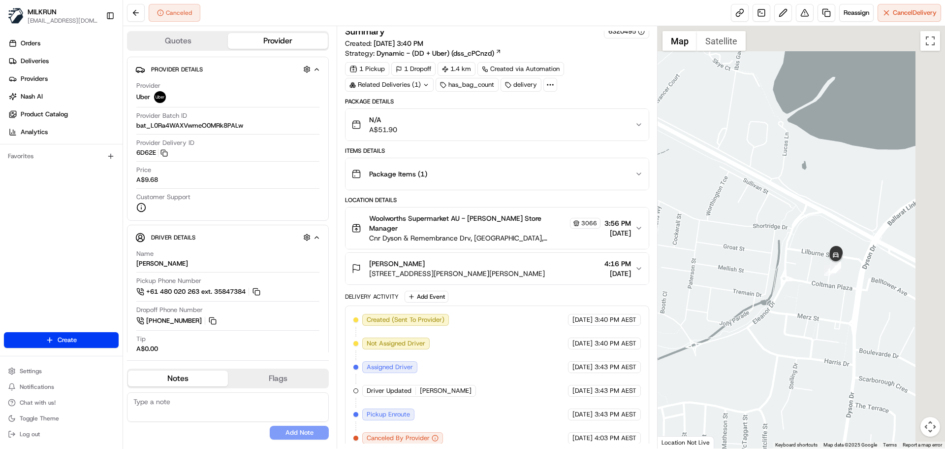
drag, startPoint x: 819, startPoint y: 178, endPoint x: 782, endPoint y: 308, distance: 135.7
click at [782, 308] on div at bounding box center [802, 237] width 288 height 422
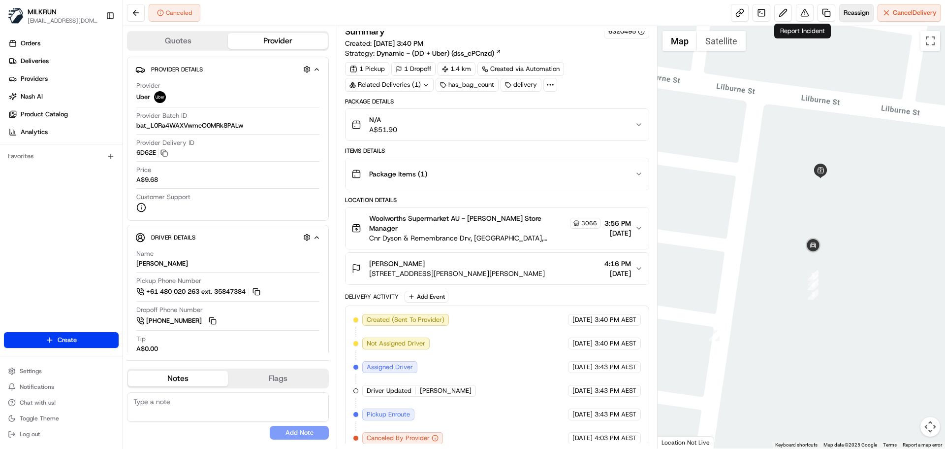
click at [856, 11] on span "Reassign" at bounding box center [857, 12] width 26 height 9
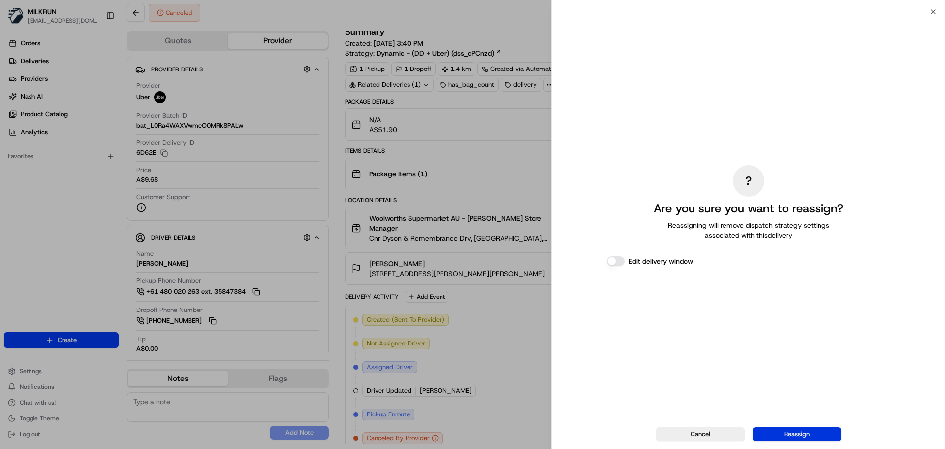
click at [784, 438] on button "Reassign" at bounding box center [797, 434] width 89 height 14
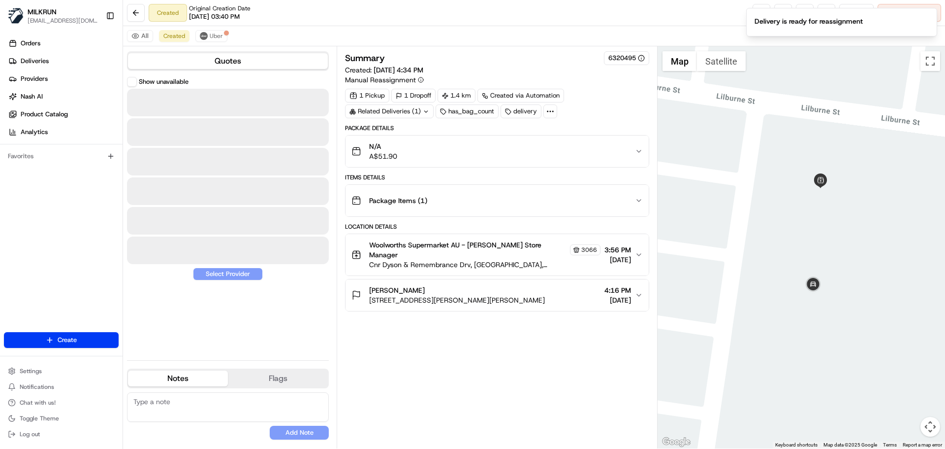
scroll to position [0, 0]
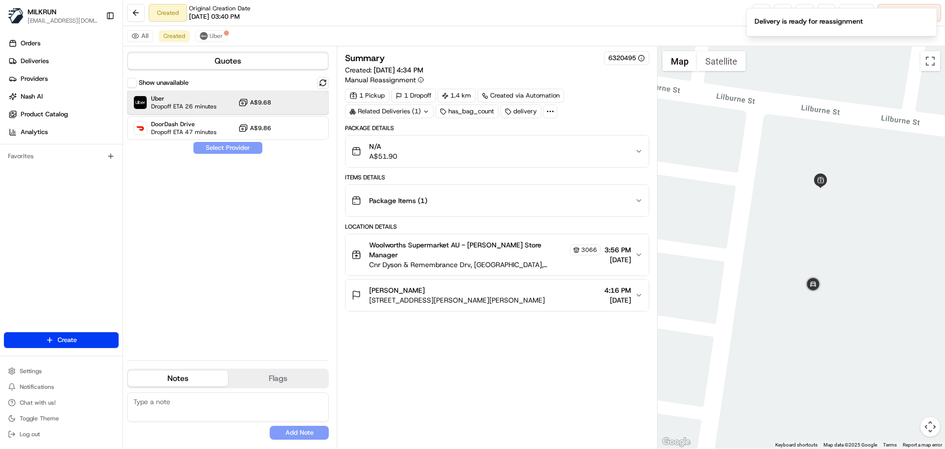
click at [195, 99] on span "Uber" at bounding box center [183, 99] width 65 height 8
click at [211, 143] on button "Assign Provider" at bounding box center [228, 148] width 70 height 12
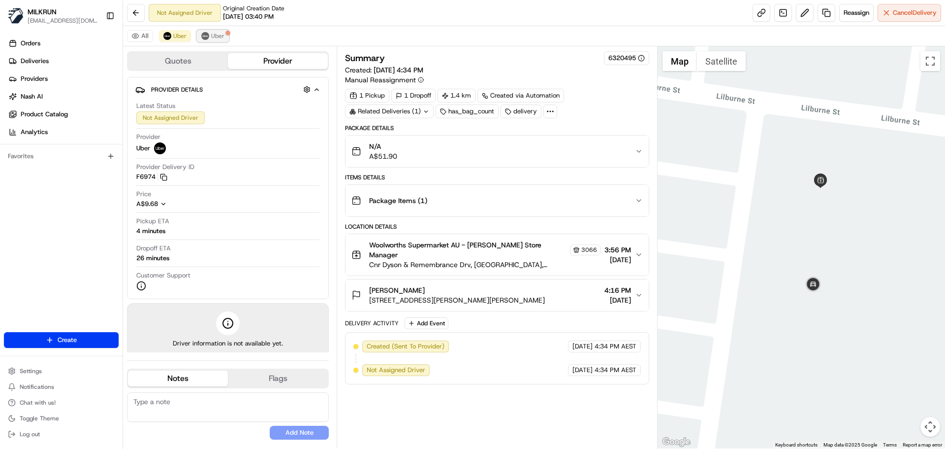
click at [226, 35] on div at bounding box center [228, 33] width 5 height 5
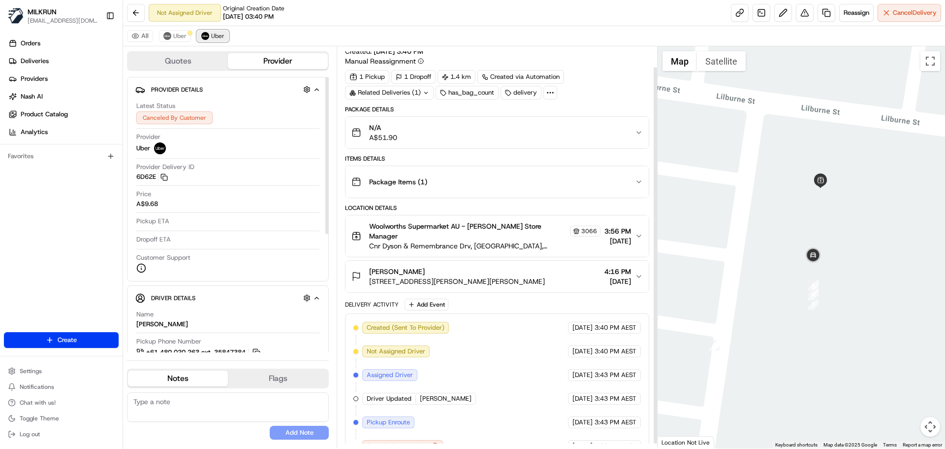
scroll to position [27, 0]
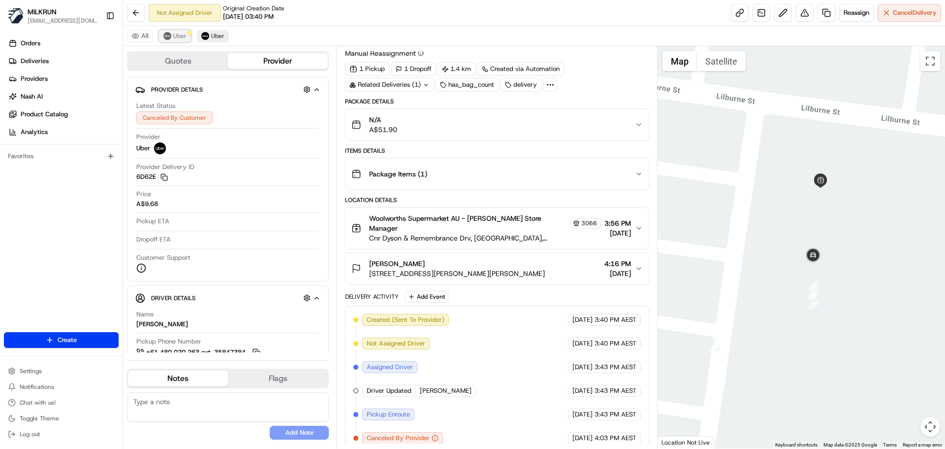
click at [185, 38] on span "Uber" at bounding box center [179, 36] width 13 height 8
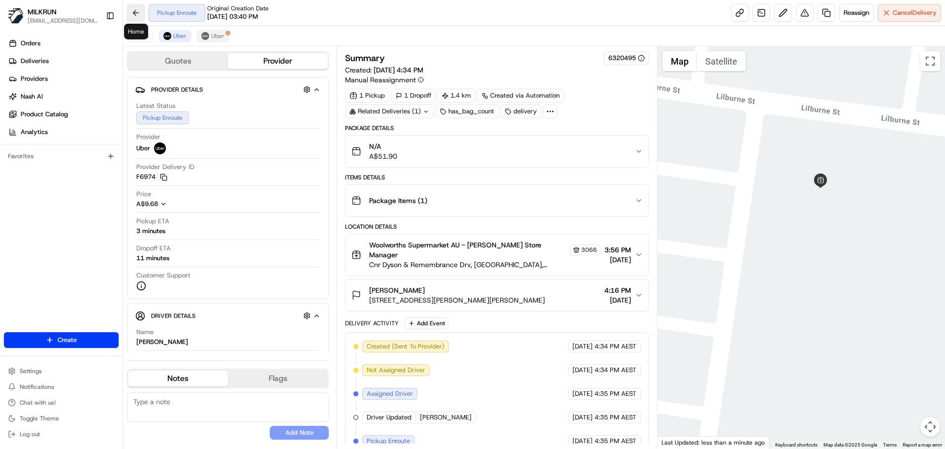
click at [133, 12] on button at bounding box center [136, 13] width 18 height 18
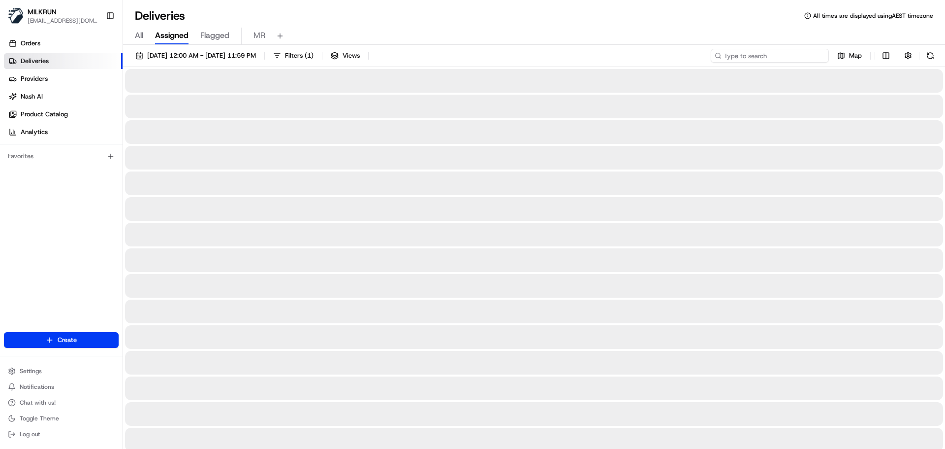
click at [777, 54] on input at bounding box center [770, 56] width 118 height 14
paste input "4da35585-a4db-417d-b8ad-d39def38e15f"
type input "4da35585-a4db-417d-b8ad-d39def38e15f"
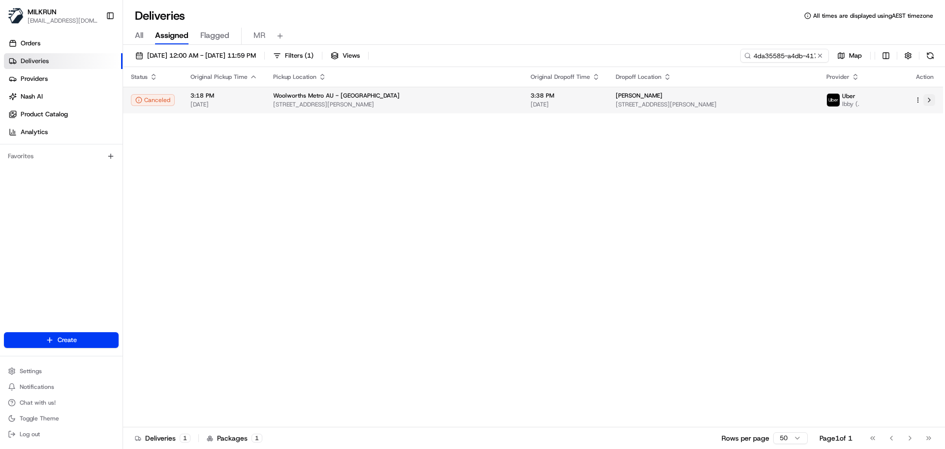
click at [930, 99] on button at bounding box center [930, 100] width 12 height 12
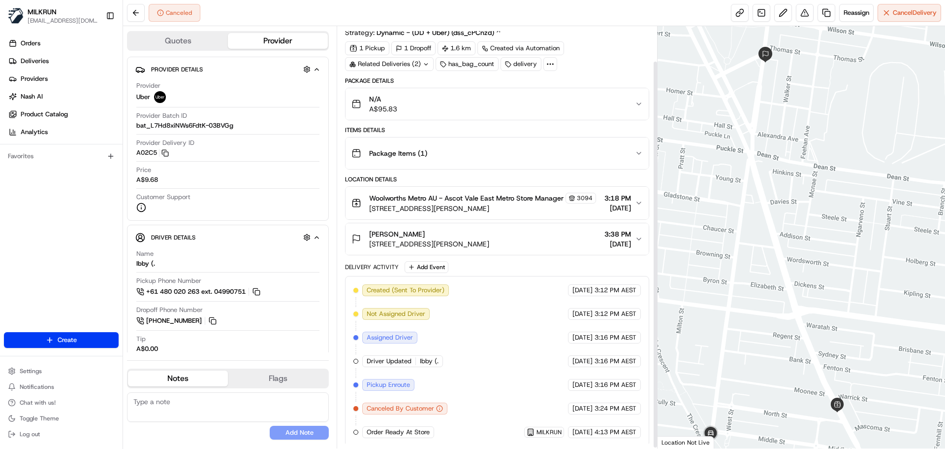
scroll to position [39, 0]
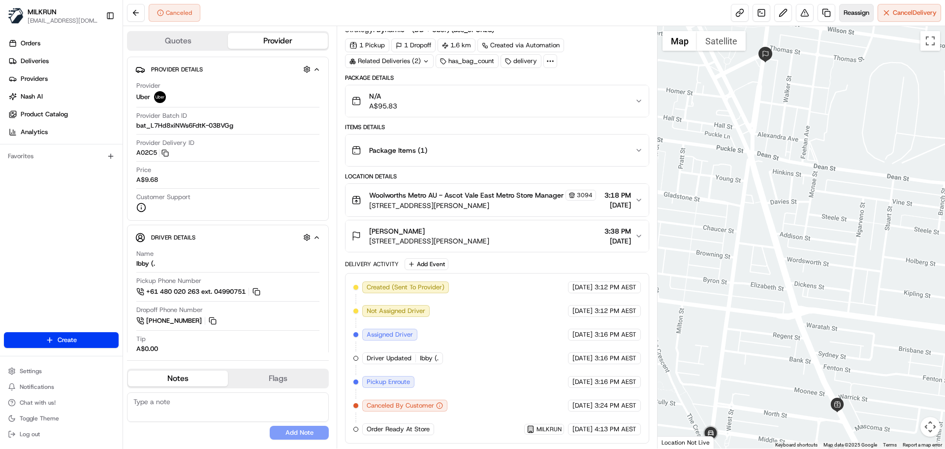
click at [847, 16] on span "Reassign" at bounding box center [857, 12] width 26 height 9
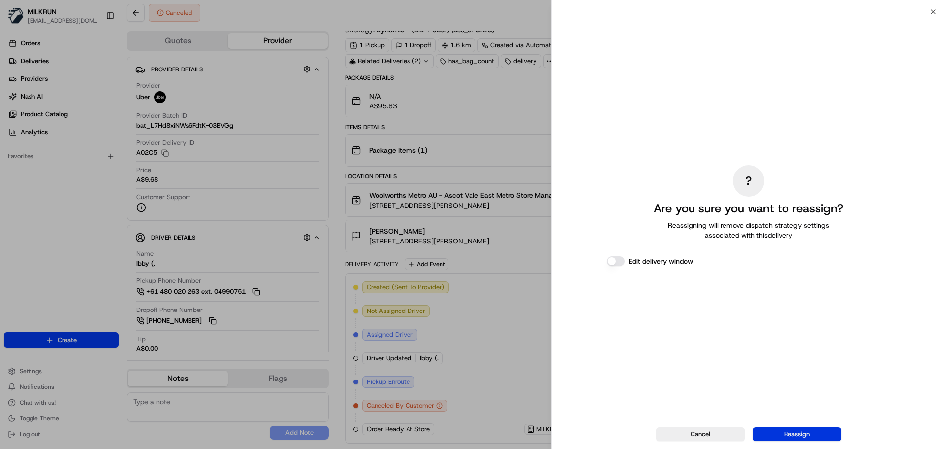
click at [799, 437] on button "Reassign" at bounding box center [797, 434] width 89 height 14
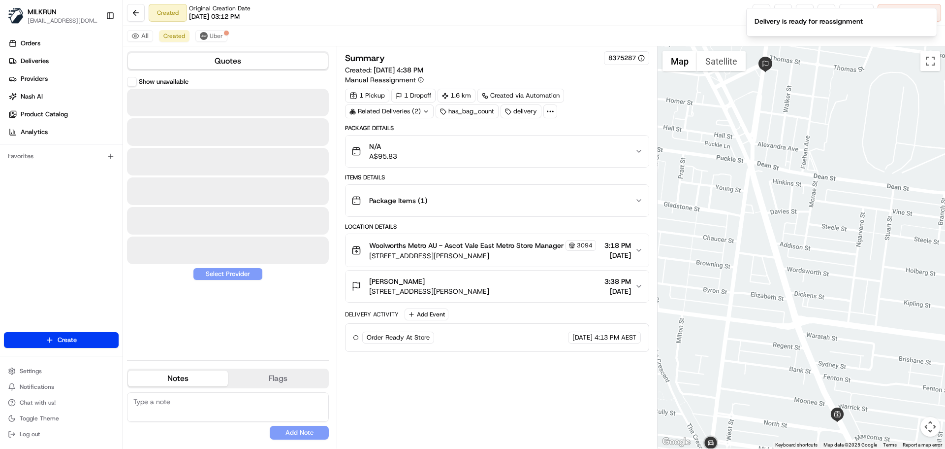
scroll to position [0, 0]
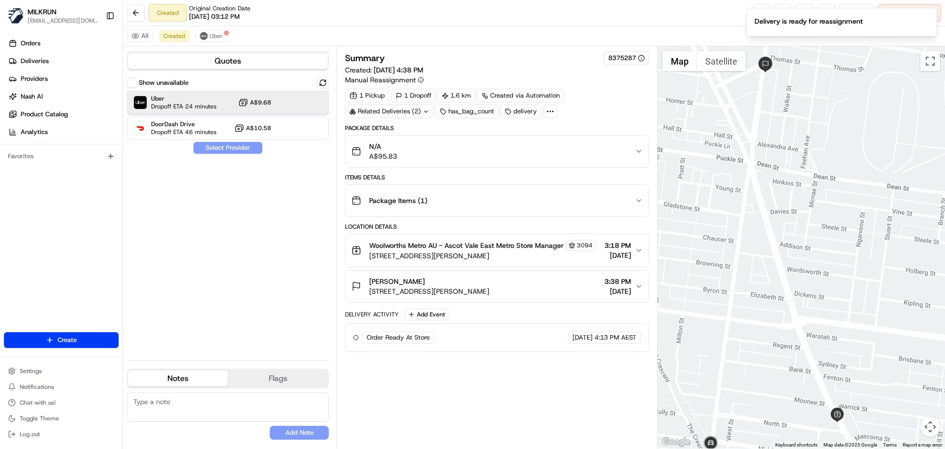
click at [209, 106] on span "Dropoff ETA 24 minutes" at bounding box center [183, 106] width 65 height 8
click at [210, 151] on button "Assign Provider" at bounding box center [228, 148] width 70 height 12
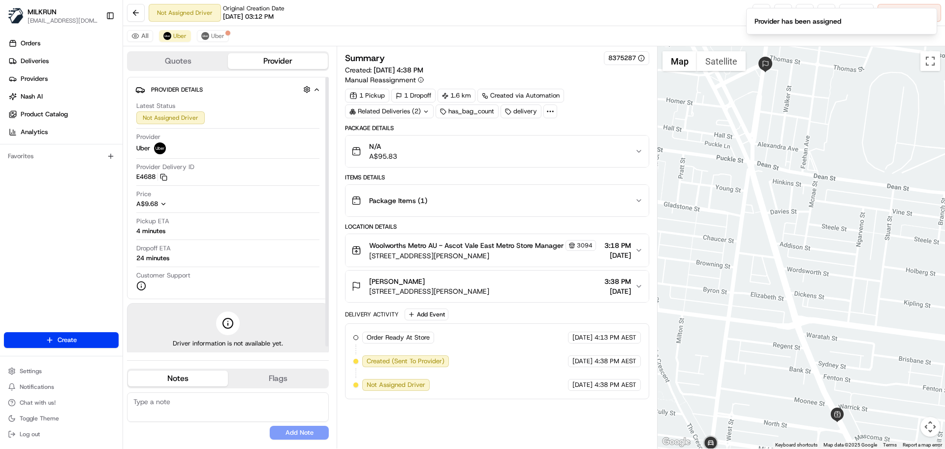
click at [238, 146] on div "Provider Uber" at bounding box center [227, 143] width 183 height 22
click at [214, 35] on span "Uber" at bounding box center [217, 36] width 13 height 8
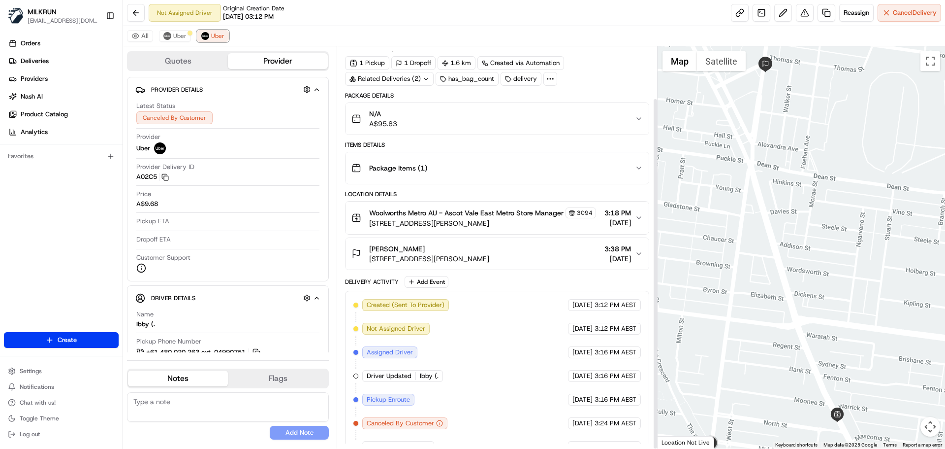
scroll to position [59, 0]
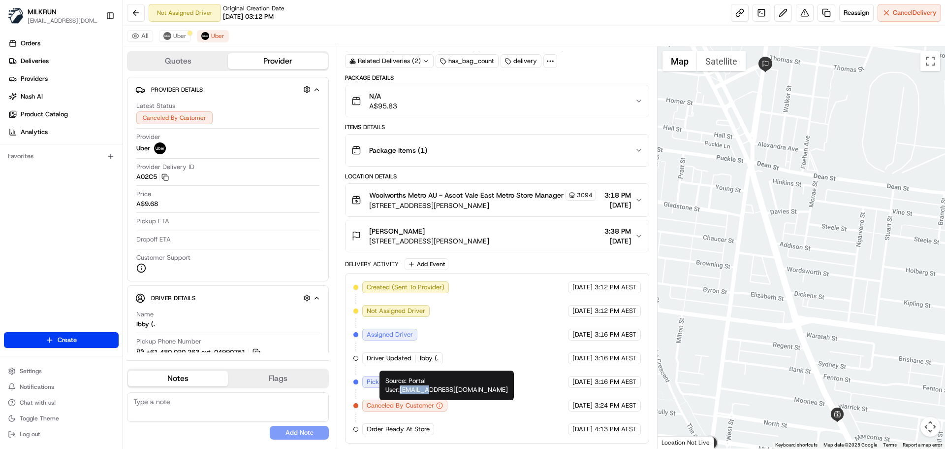
drag, startPoint x: 404, startPoint y: 390, endPoint x: 429, endPoint y: 390, distance: 25.6
click at [429, 390] on div "Source: Portal User: eestocada@woolworths.com.au Source: Portal User: eestocada…" at bounding box center [447, 385] width 134 height 30
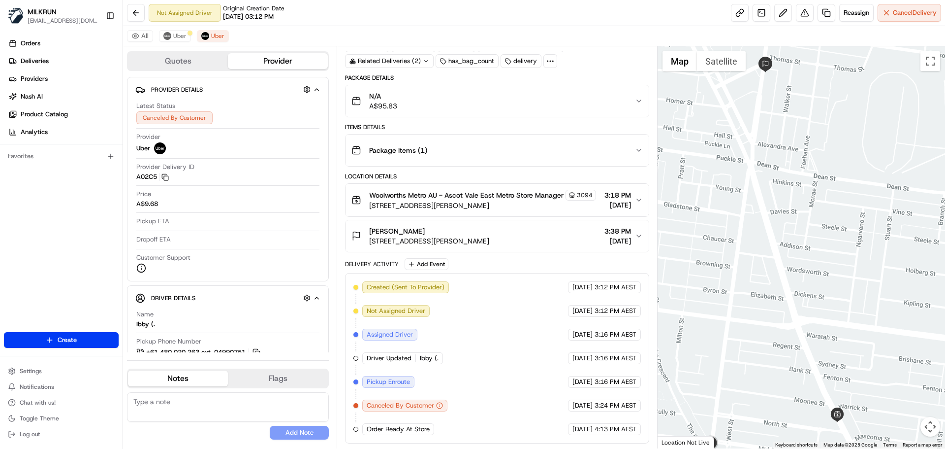
click at [172, 42] on div "All Uber Uber" at bounding box center [534, 36] width 822 height 20
click at [175, 32] on span "Uber" at bounding box center [179, 36] width 13 height 8
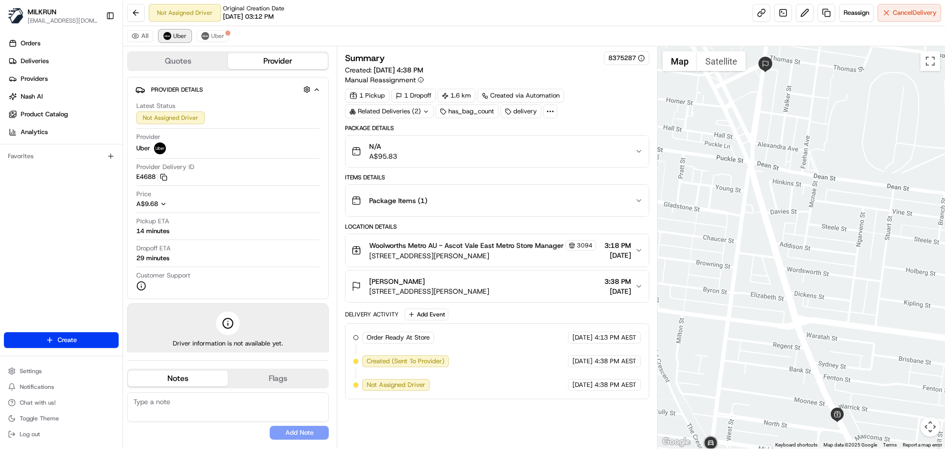
scroll to position [0, 0]
click at [204, 34] on img at bounding box center [205, 36] width 8 height 8
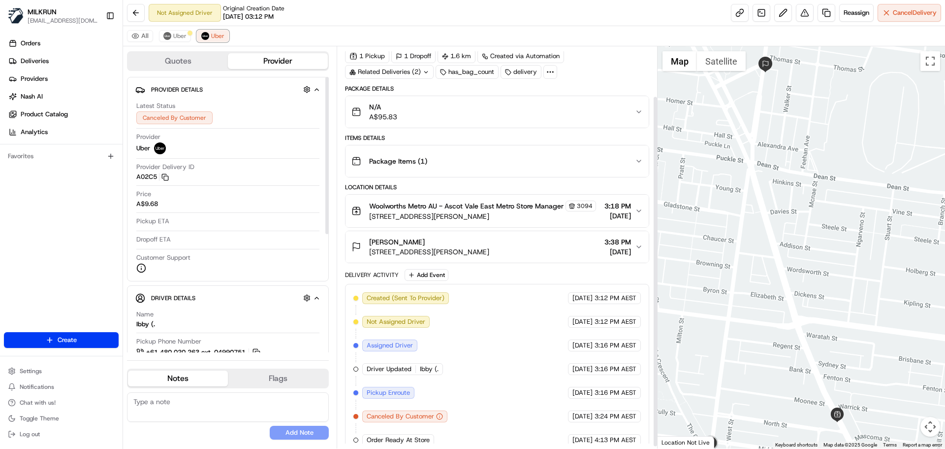
scroll to position [59, 0]
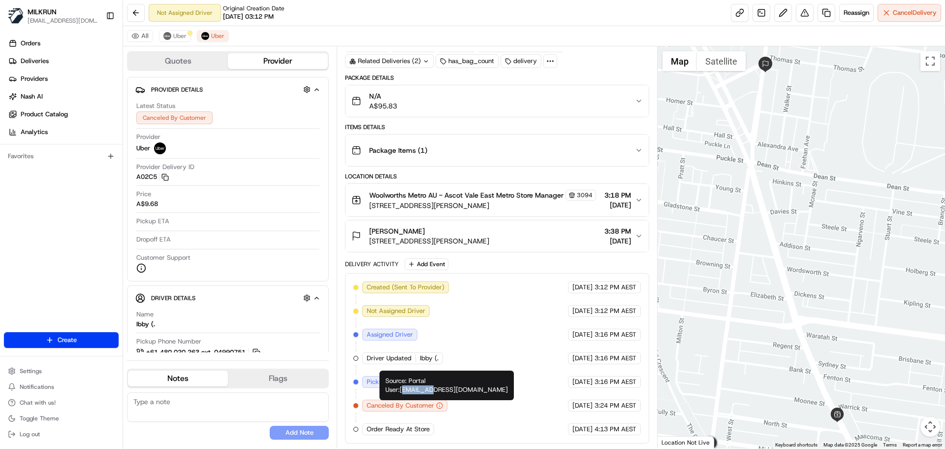
drag, startPoint x: 407, startPoint y: 387, endPoint x: 432, endPoint y: 391, distance: 25.4
click at [432, 391] on div "Source: Portal User: eestocada@woolworths.com.au Source: Portal User: eestocada…" at bounding box center [447, 385] width 134 height 30
copy div "estocada"
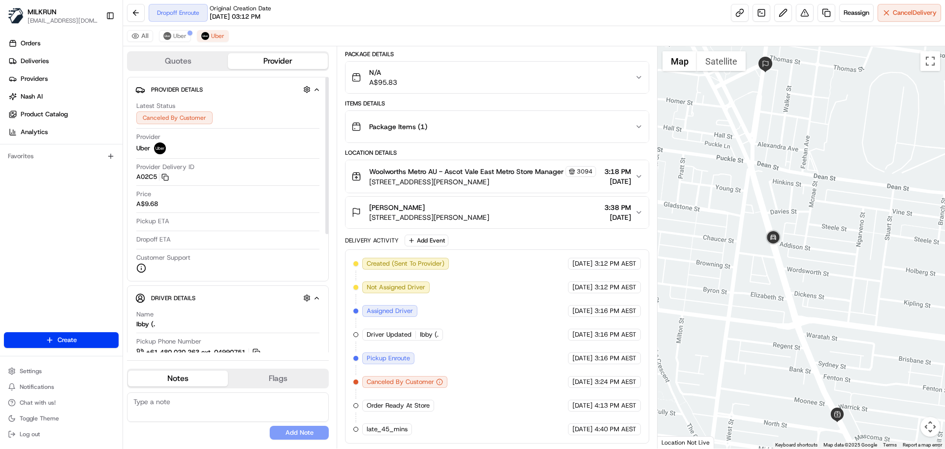
scroll to position [83, 0]
click at [184, 36] on span "Uber" at bounding box center [179, 36] width 13 height 8
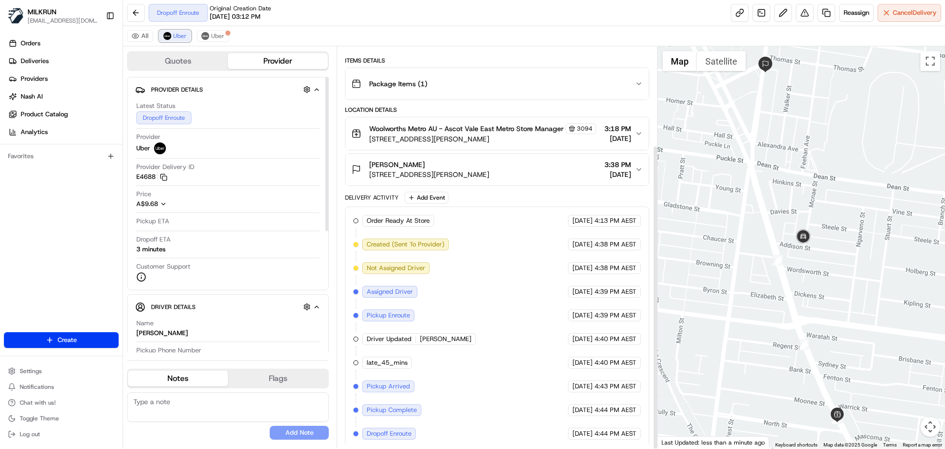
scroll to position [130, 0]
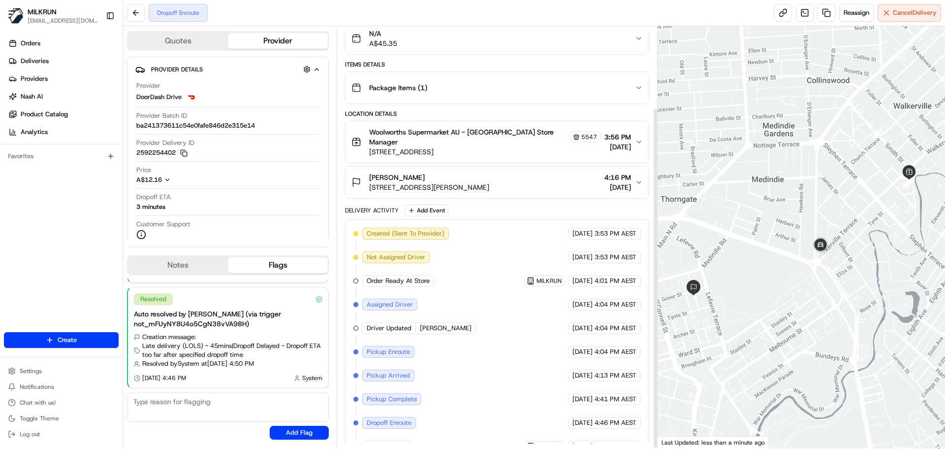
scroll to position [101, 0]
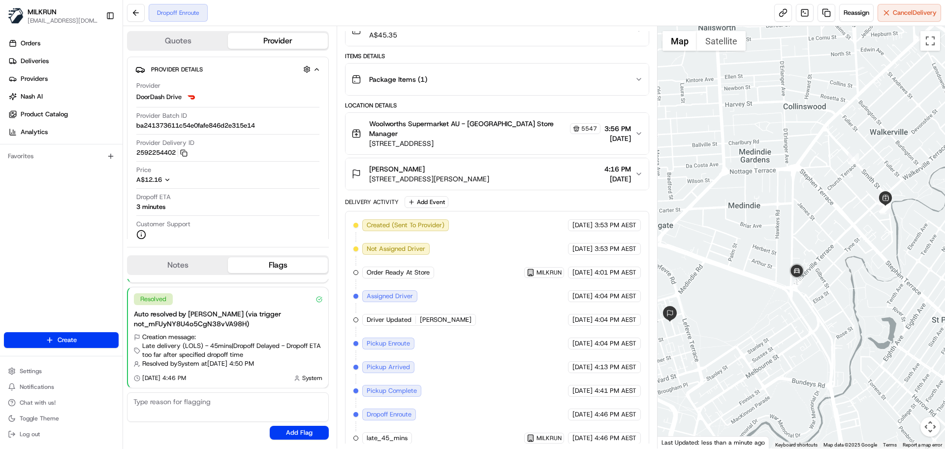
drag, startPoint x: 838, startPoint y: 274, endPoint x: 808, endPoint y: 307, distance: 44.3
click at [808, 307] on div at bounding box center [802, 237] width 288 height 422
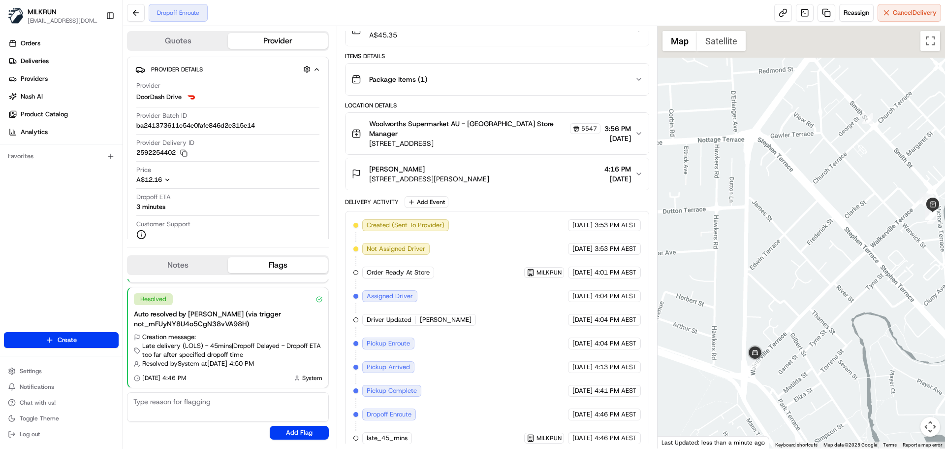
drag, startPoint x: 894, startPoint y: 226, endPoint x: 806, endPoint y: 377, distance: 175.0
click at [806, 377] on div at bounding box center [802, 237] width 288 height 422
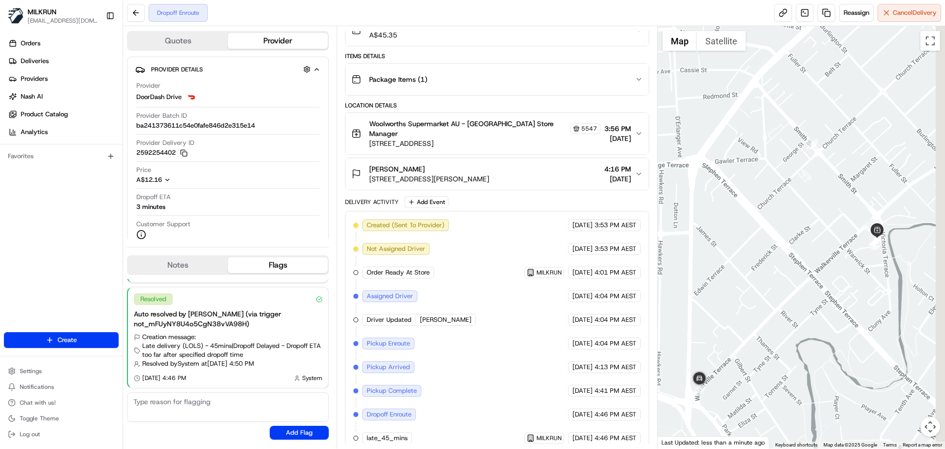
drag, startPoint x: 837, startPoint y: 275, endPoint x: 742, endPoint y: 302, distance: 98.8
click at [742, 302] on div at bounding box center [802, 237] width 288 height 422
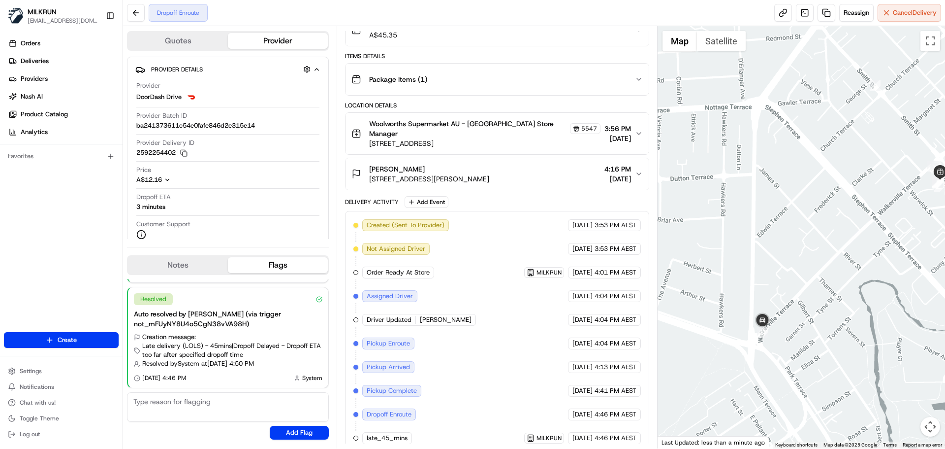
drag, startPoint x: 761, startPoint y: 334, endPoint x: 870, endPoint y: 260, distance: 131.5
click at [870, 260] on div at bounding box center [802, 237] width 288 height 422
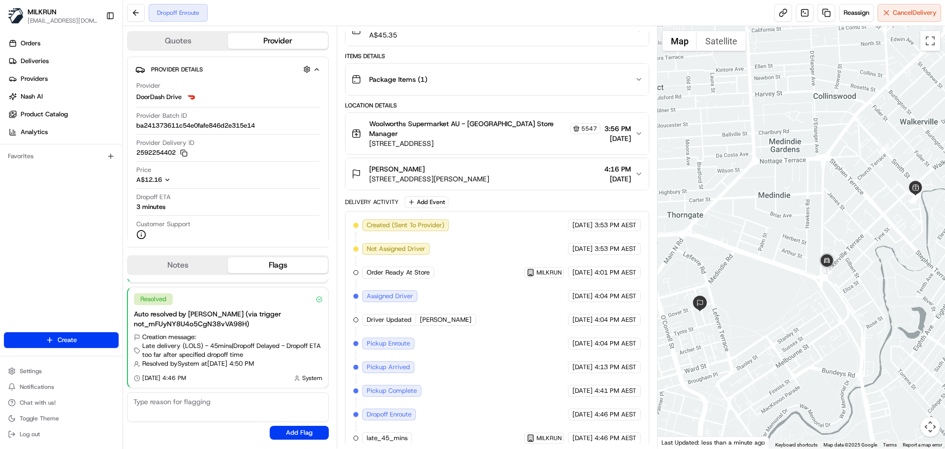
drag, startPoint x: 864, startPoint y: 299, endPoint x: 889, endPoint y: 291, distance: 26.6
click at [889, 291] on div at bounding box center [802, 237] width 288 height 422
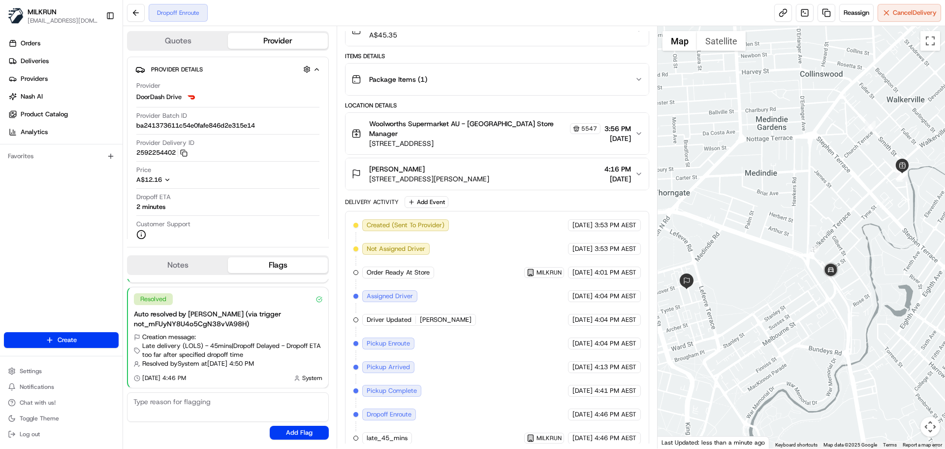
drag, startPoint x: 800, startPoint y: 313, endPoint x: 782, endPoint y: 289, distance: 29.6
click at [782, 289] on div at bounding box center [802, 237] width 288 height 422
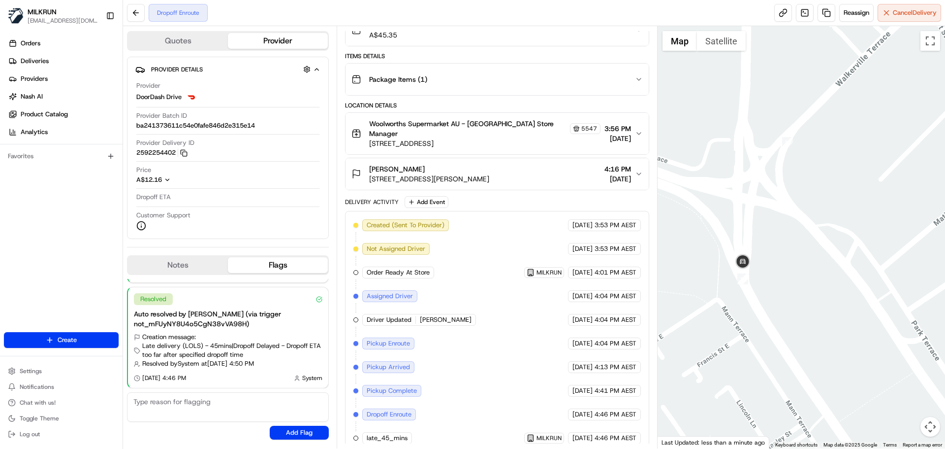
click at [765, 276] on div at bounding box center [802, 237] width 288 height 422
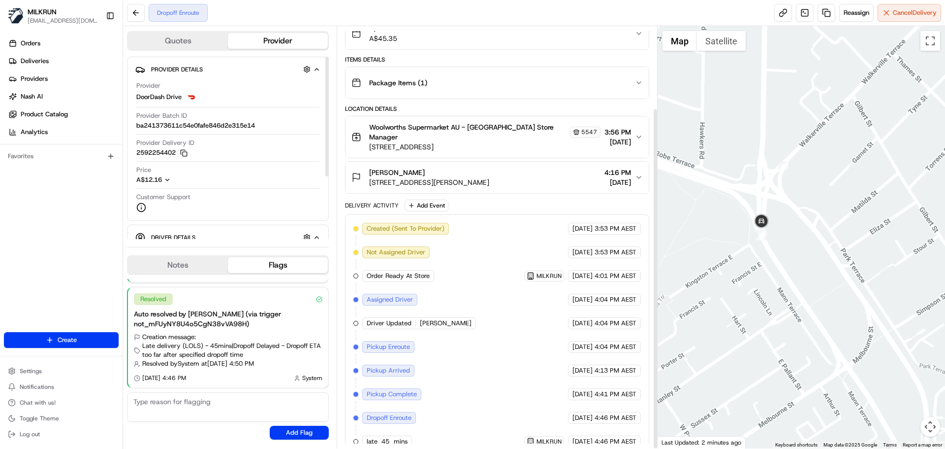
scroll to position [101, 0]
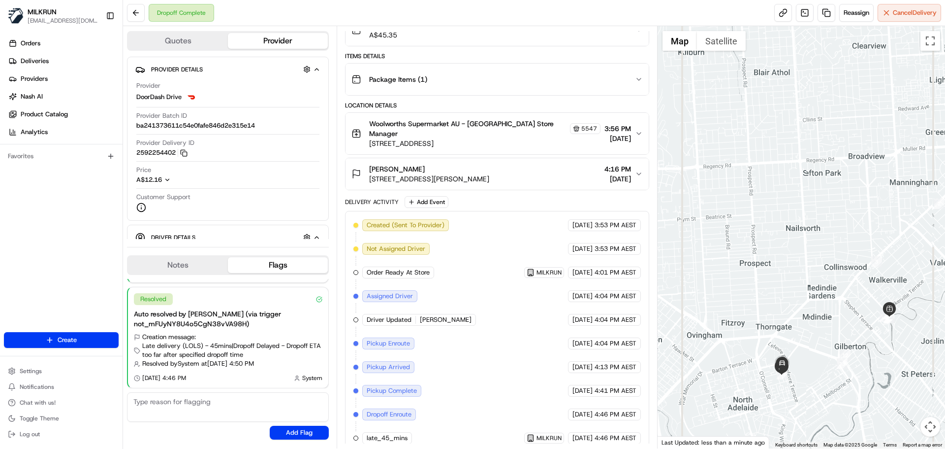
drag, startPoint x: 795, startPoint y: 400, endPoint x: 796, endPoint y: 366, distance: 33.5
click at [795, 368] on div at bounding box center [802, 237] width 288 height 422
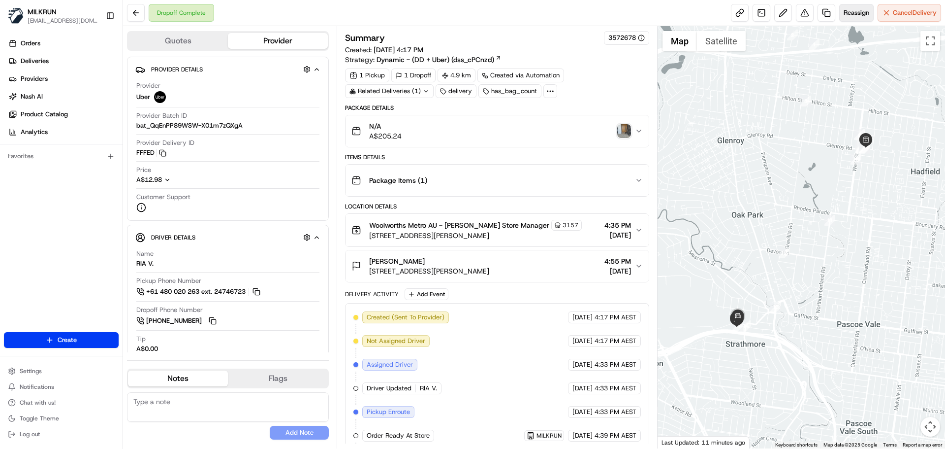
click at [866, 7] on button "Reassign" at bounding box center [857, 13] width 34 height 18
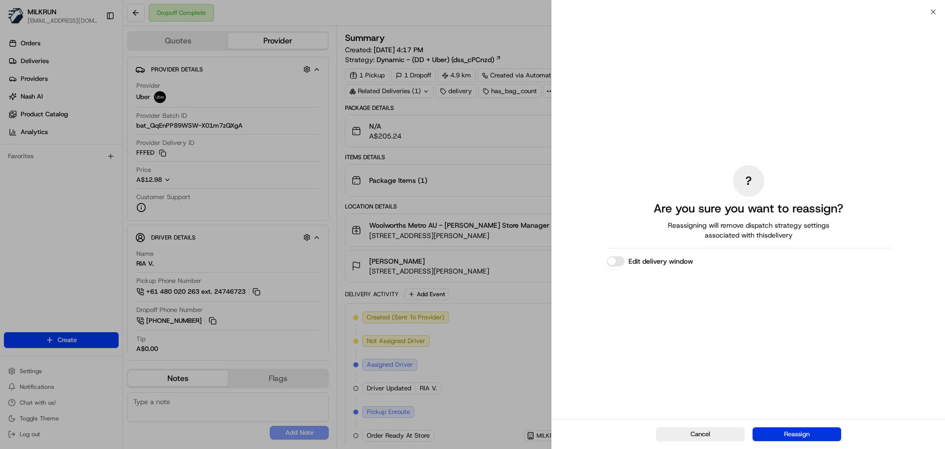
click at [777, 438] on button "Reassign" at bounding box center [797, 434] width 89 height 14
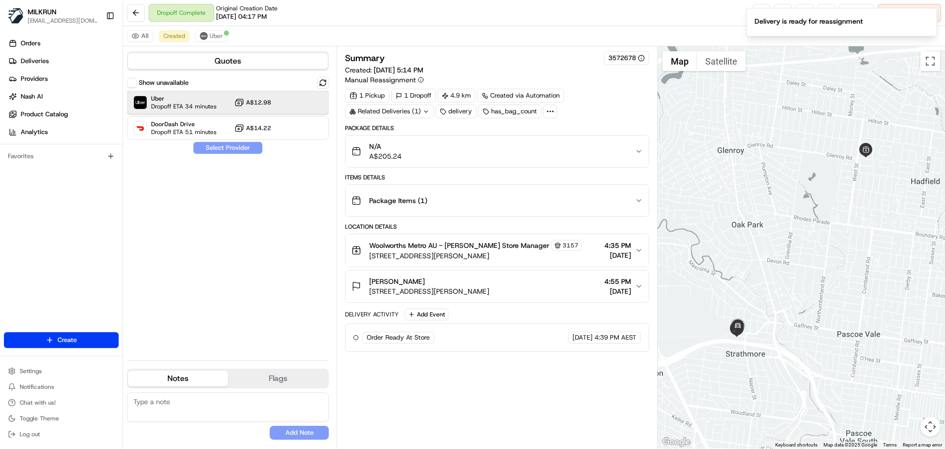
click at [181, 104] on span "Dropoff ETA 34 minutes" at bounding box center [183, 106] width 65 height 8
click at [222, 150] on button "Assign Provider" at bounding box center [228, 148] width 70 height 12
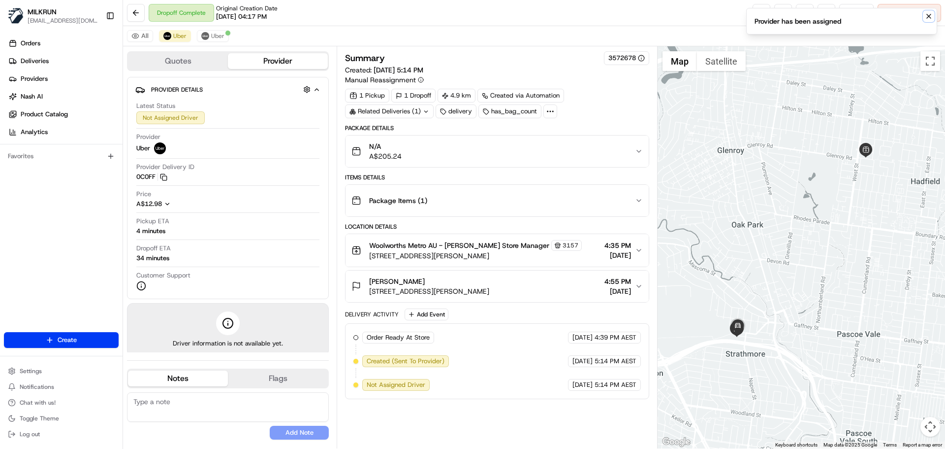
click at [927, 16] on icon "Notifications (F8)" at bounding box center [929, 16] width 8 height 8
click at [755, 11] on link at bounding box center [762, 13] width 18 height 18
click at [134, 13] on button at bounding box center [136, 13] width 18 height 18
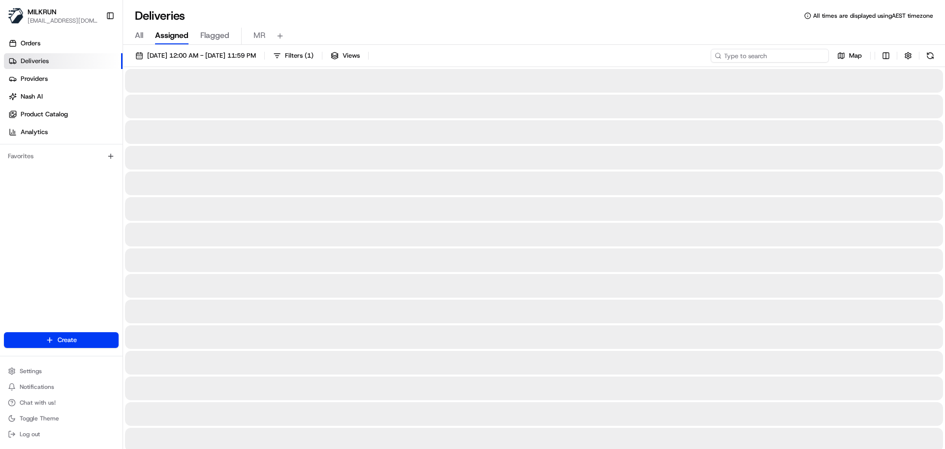
click at [785, 53] on input at bounding box center [770, 56] width 118 height 14
paste input "b4902a41-13a2-417c-809f-8a8efefcd1d0"
type input "b4902a41-13a2-417c-809f-8a8efefcd1d0"
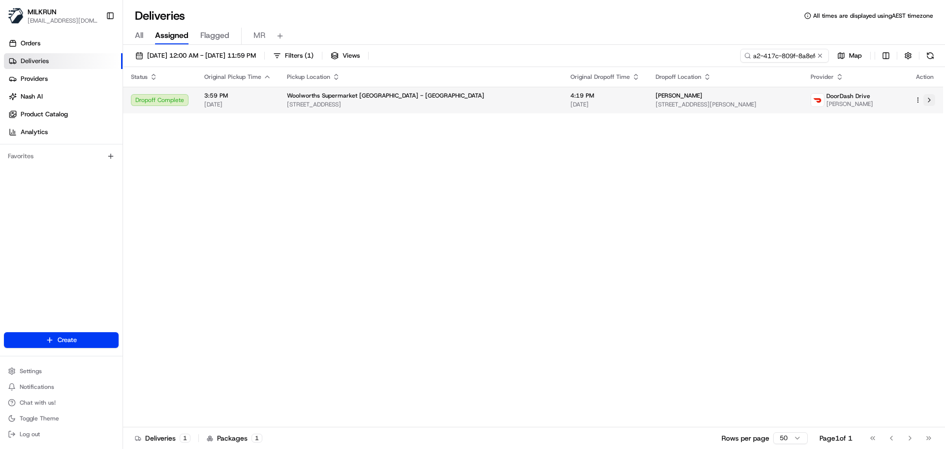
click at [934, 105] on td at bounding box center [925, 100] width 36 height 27
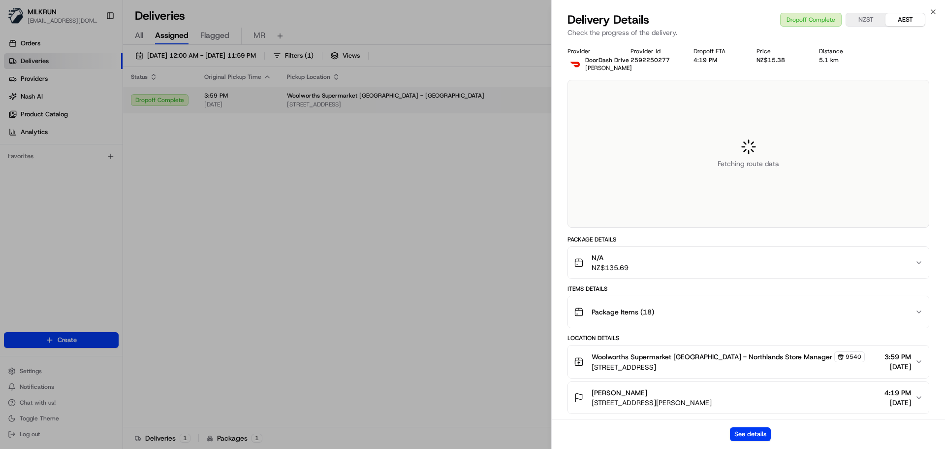
click at [929, 103] on div "Fetching route data" at bounding box center [748, 153] width 361 height 147
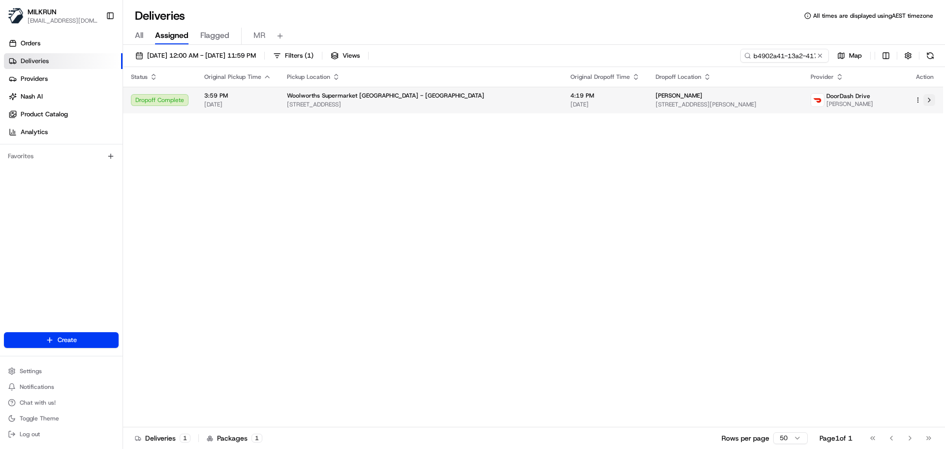
click at [928, 100] on button at bounding box center [930, 100] width 12 height 12
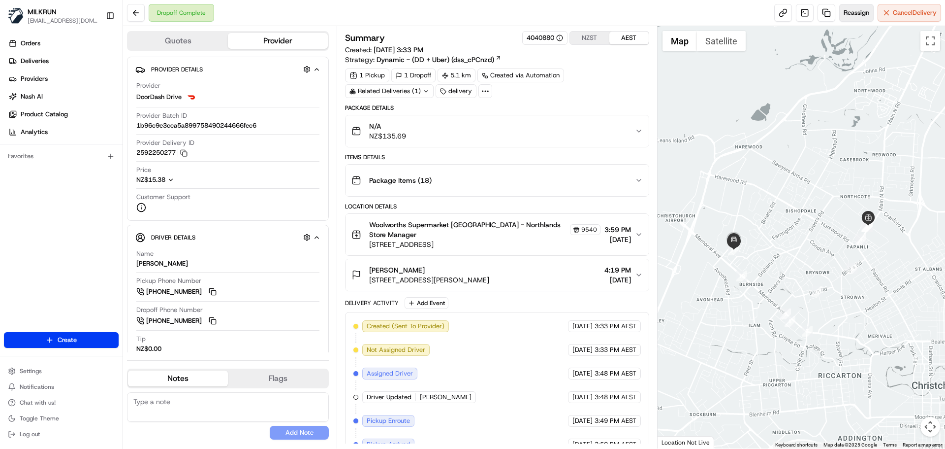
click at [844, 12] on span "Reassign" at bounding box center [857, 12] width 26 height 9
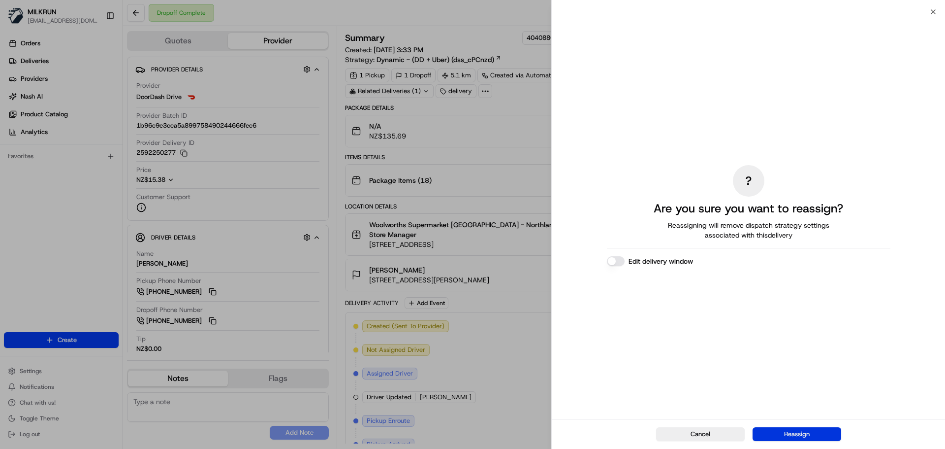
click at [783, 430] on button "Reassign" at bounding box center [797, 434] width 89 height 14
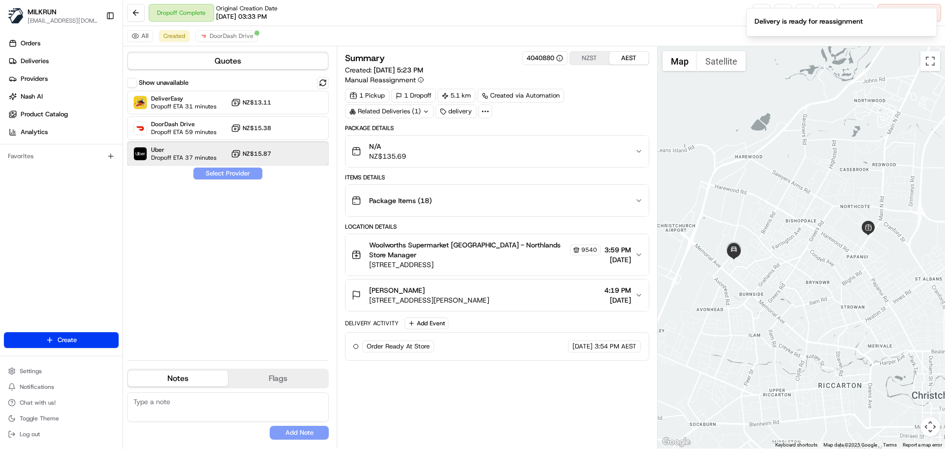
click at [194, 155] on span "Dropoff ETA 37 minutes" at bounding box center [183, 158] width 65 height 8
click at [209, 174] on button "Assign Provider" at bounding box center [228, 173] width 70 height 12
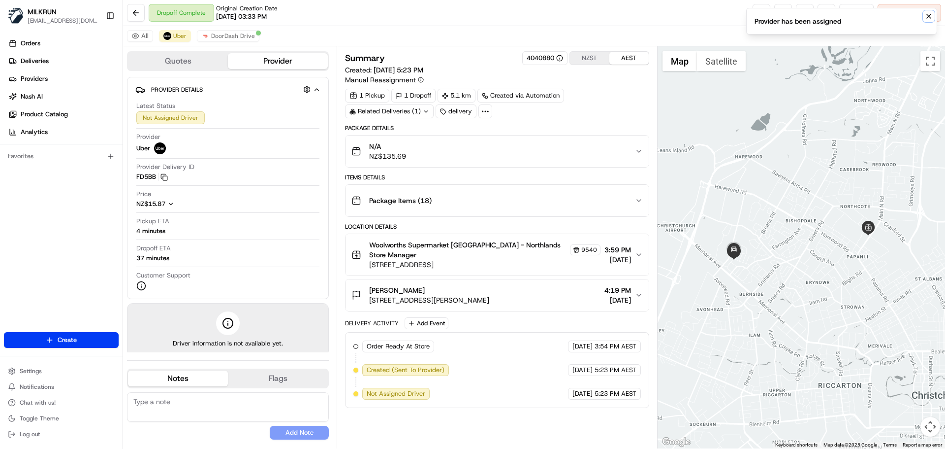
click at [929, 16] on icon "Notifications (F8)" at bounding box center [929, 16] width 8 height 8
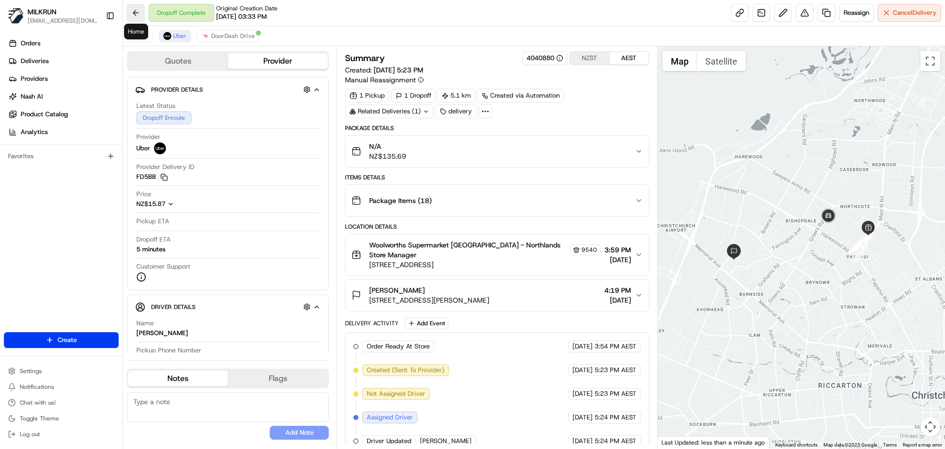
click at [136, 8] on button at bounding box center [136, 13] width 18 height 18
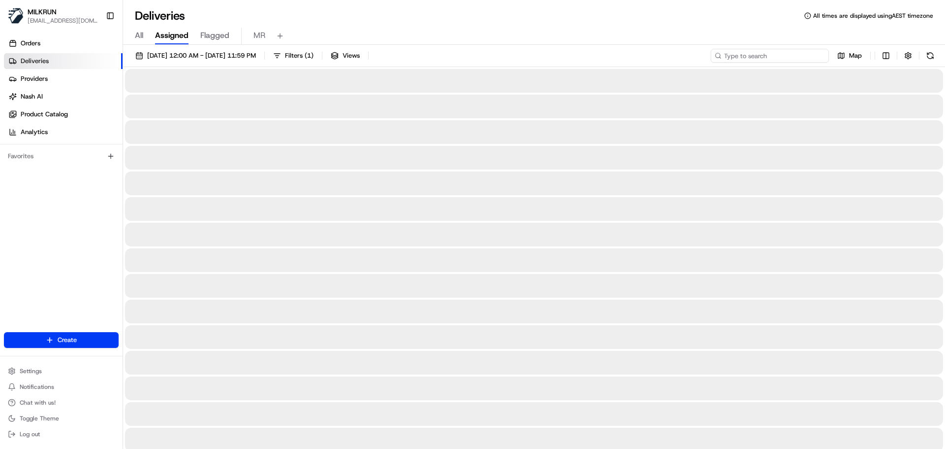
click at [773, 52] on input at bounding box center [770, 56] width 118 height 14
paste input "9018c140-c0a5-4729-bc95-301fd4087591"
type input "9018c140-c0a5-4729-bc95-301fd4087591"
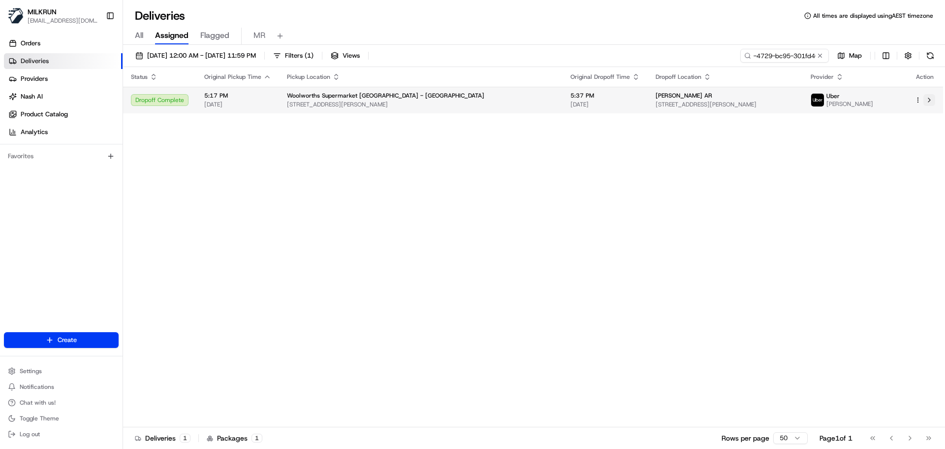
click at [933, 97] on button at bounding box center [930, 100] width 12 height 12
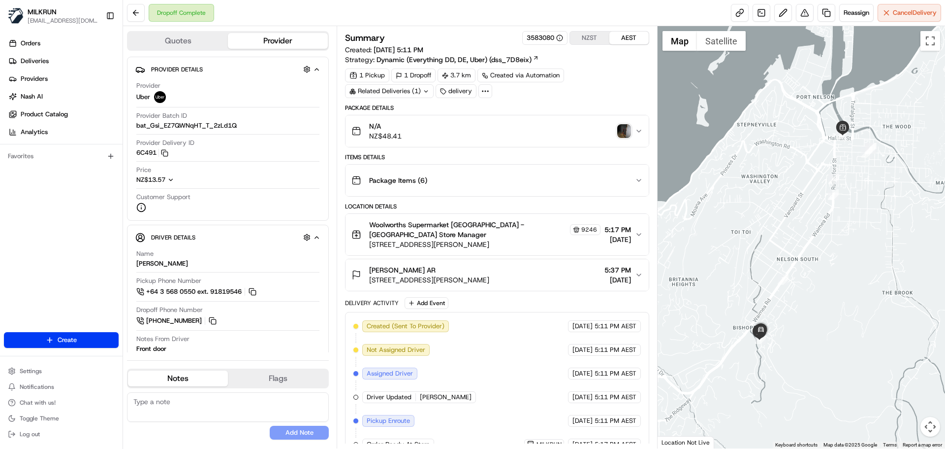
click at [623, 133] on img "button" at bounding box center [624, 131] width 14 height 14
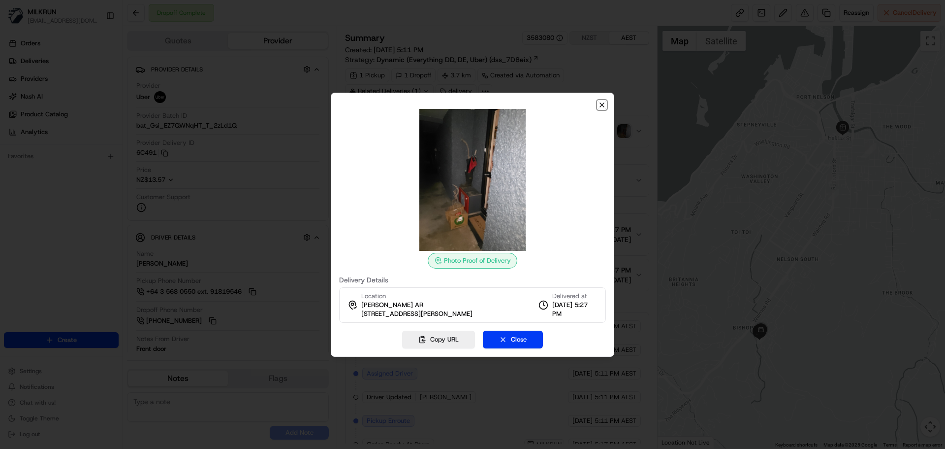
click at [604, 103] on icon "button" at bounding box center [602, 105] width 4 height 4
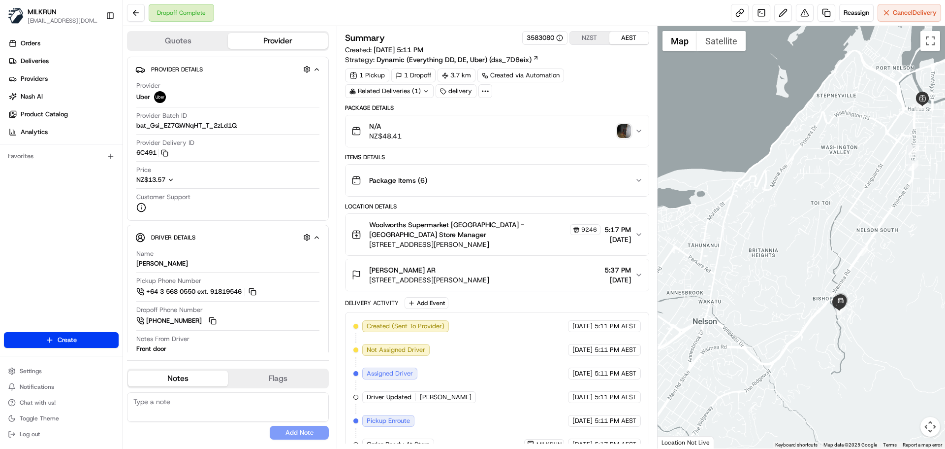
drag, startPoint x: 739, startPoint y: 340, endPoint x: 822, endPoint y: 311, distance: 87.7
click at [822, 311] on div at bounding box center [802, 237] width 288 height 422
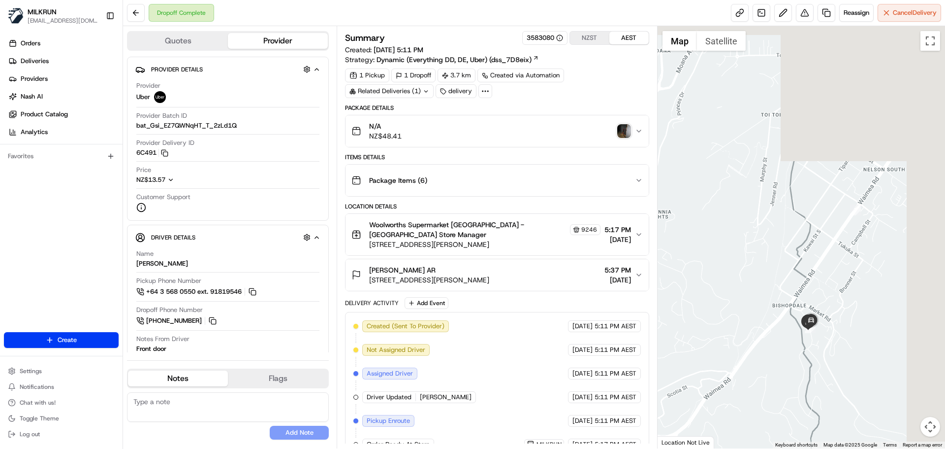
drag, startPoint x: 921, startPoint y: 275, endPoint x: 737, endPoint y: 387, distance: 215.4
click at [737, 387] on div at bounding box center [802, 237] width 288 height 422
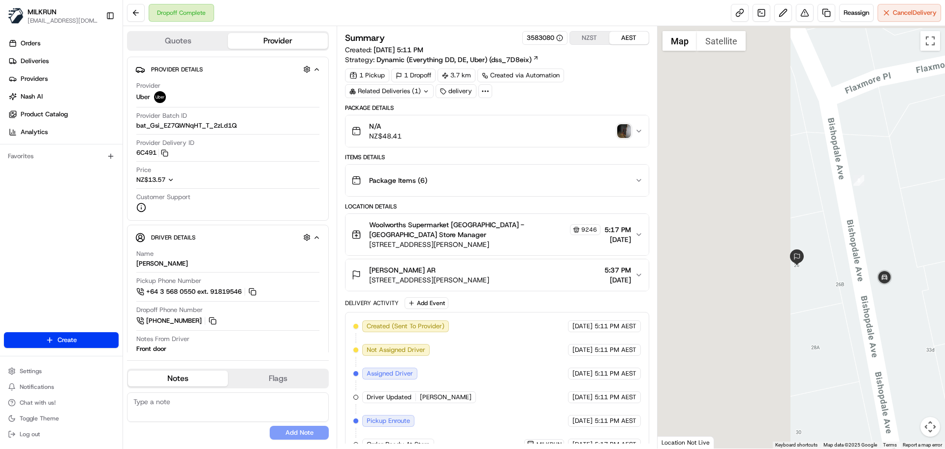
click at [920, 279] on div at bounding box center [802, 237] width 288 height 422
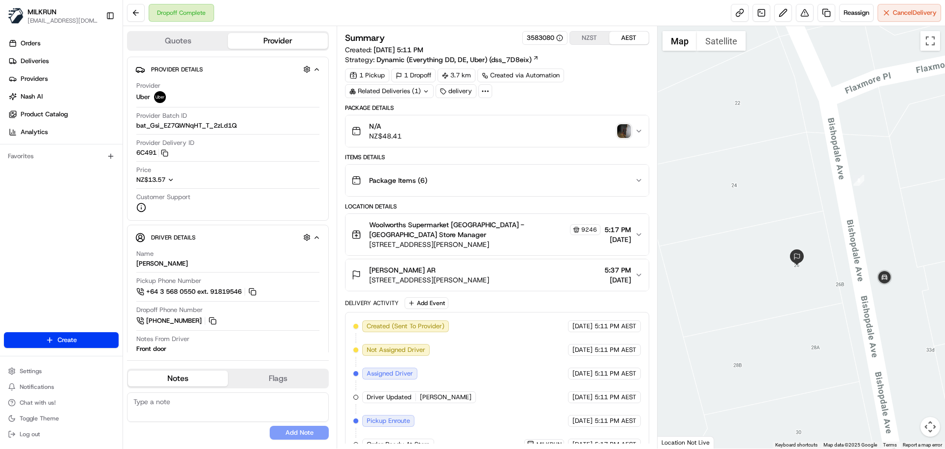
click at [624, 133] on img "button" at bounding box center [624, 131] width 14 height 14
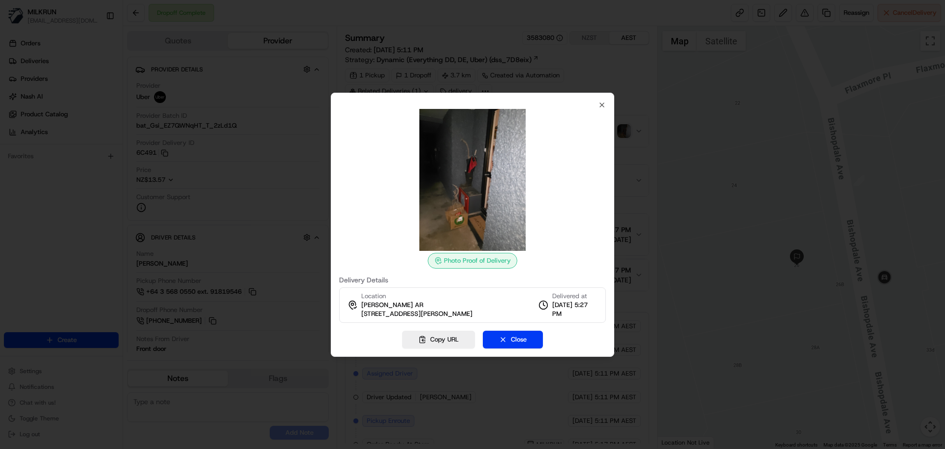
drag, startPoint x: 414, startPoint y: 309, endPoint x: 532, endPoint y: 312, distance: 118.7
click at [473, 312] on div "Location Devika AR 26 Bishopdale Avenue, Bishopdale, Nelson Region 7011, NZ" at bounding box center [410, 304] width 125 height 27
copy span "26 Bishopdale Avenue, Bishopdale, Nelson Region 7011,"
click at [602, 101] on icon "button" at bounding box center [602, 105] width 8 height 8
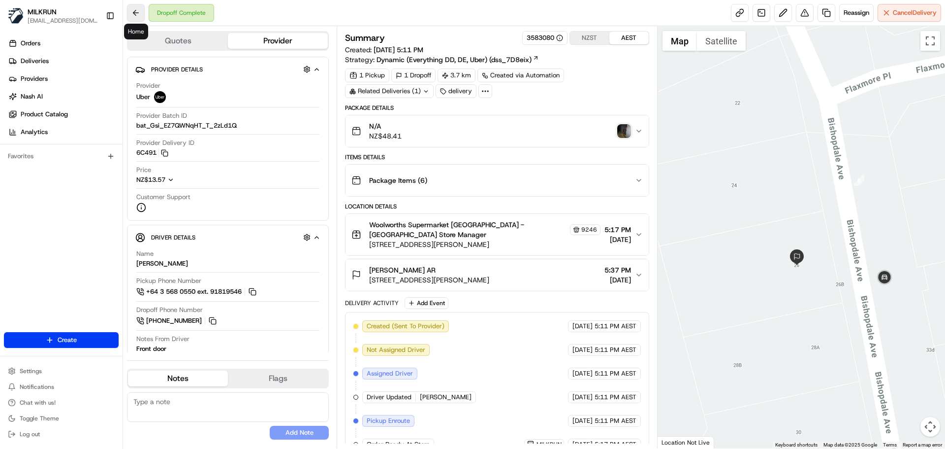
click at [132, 10] on button at bounding box center [136, 13] width 18 height 18
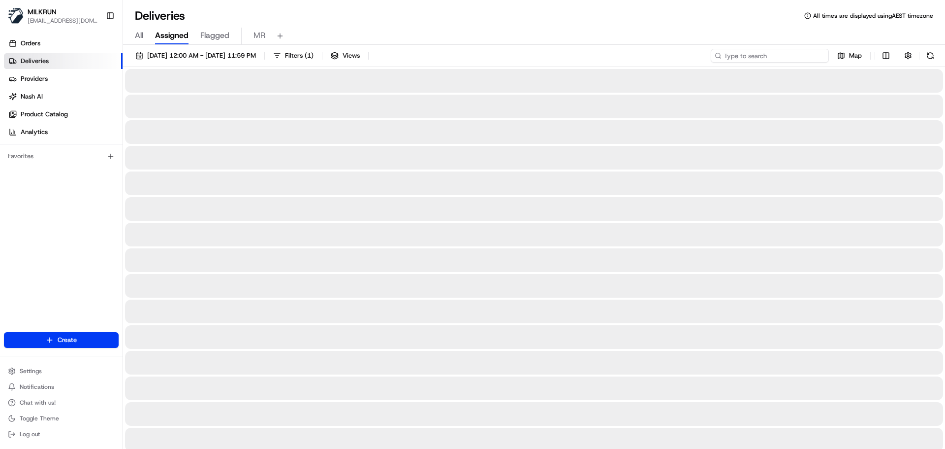
click at [762, 57] on input at bounding box center [770, 56] width 118 height 14
paste input "e0f182ed-385a-4639-aeb0-e25ed58f2240"
type input "e0f182ed-385a-4639-aeb0-e25ed58f2240"
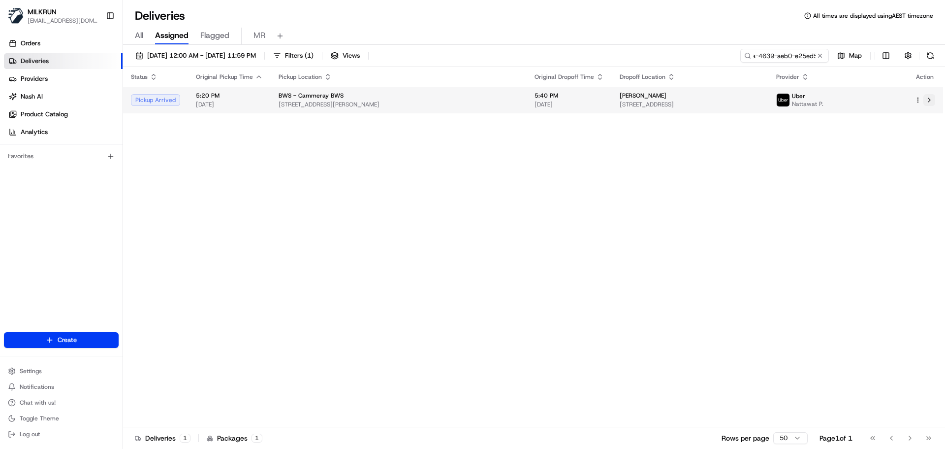
click at [929, 102] on button at bounding box center [930, 100] width 12 height 12
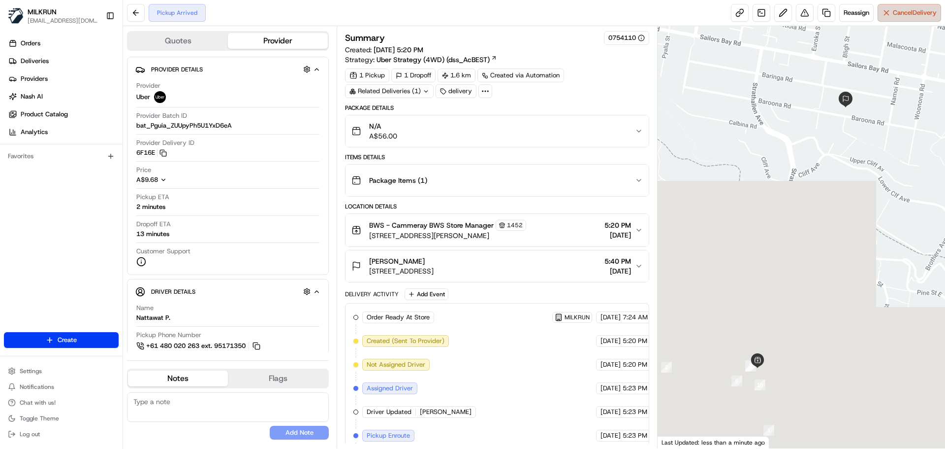
click at [904, 8] on span "Cancel Delivery" at bounding box center [915, 12] width 44 height 9
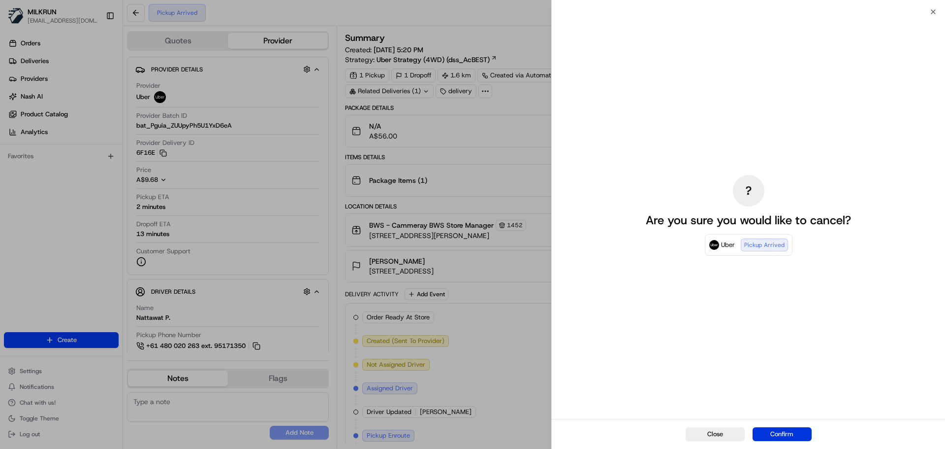
click at [798, 429] on button "Confirm" at bounding box center [782, 434] width 59 height 14
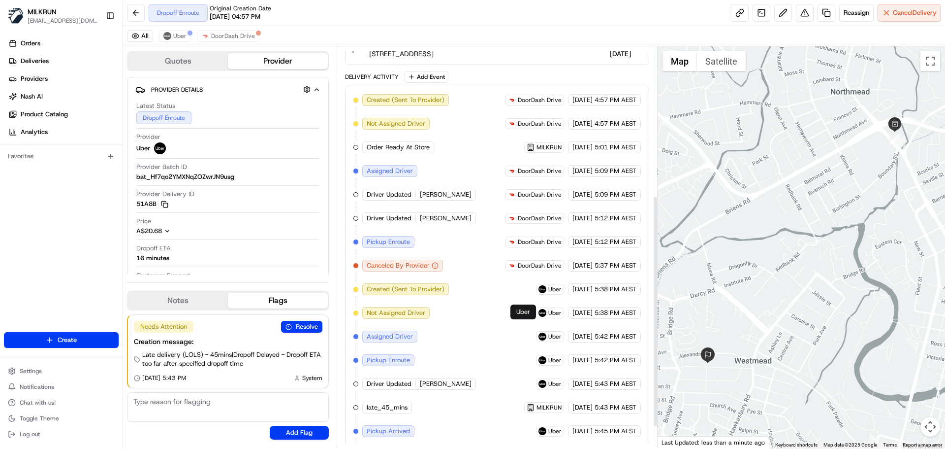
scroll to position [295, 0]
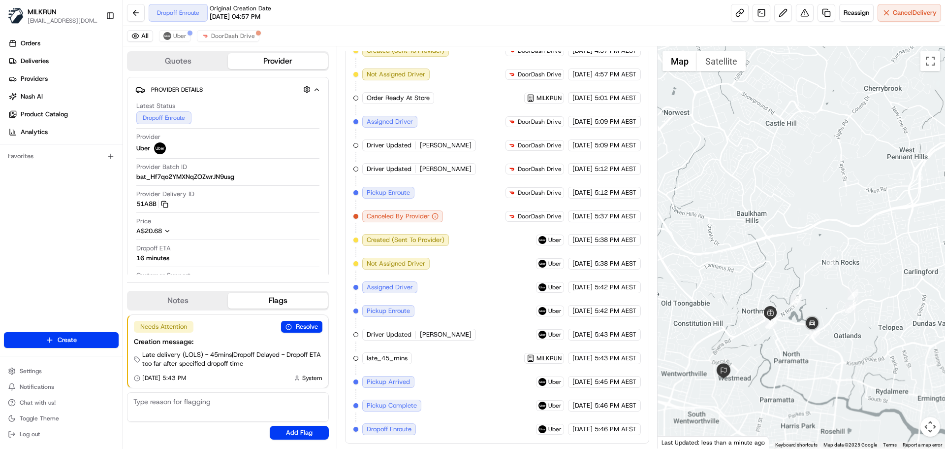
drag, startPoint x: 840, startPoint y: 350, endPoint x: 803, endPoint y: 373, distance: 43.6
click at [803, 373] on div at bounding box center [802, 247] width 288 height 402
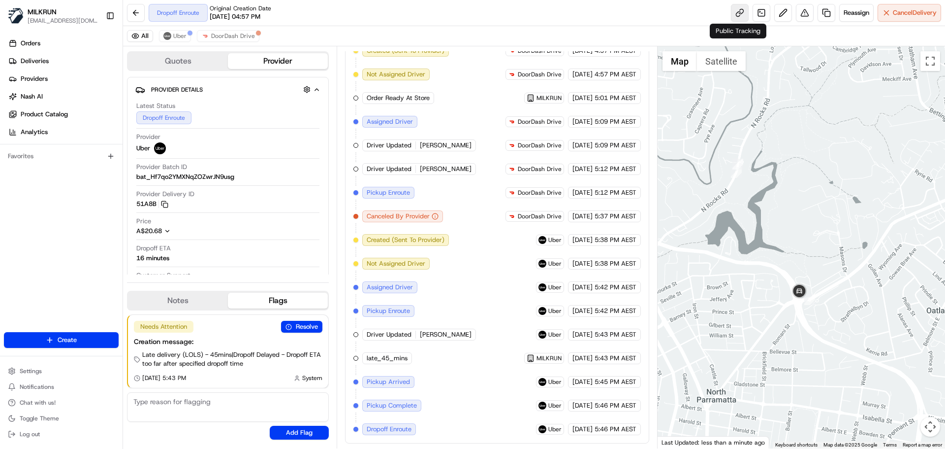
click at [737, 17] on link at bounding box center [740, 13] width 18 height 18
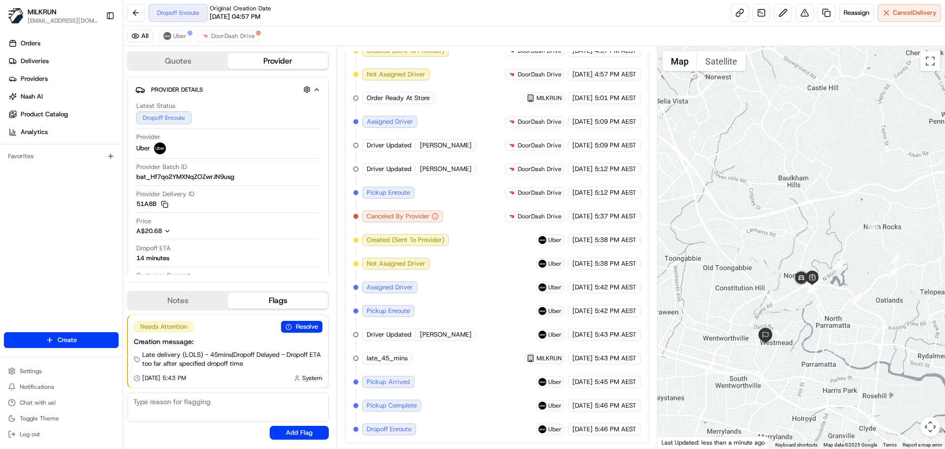
drag, startPoint x: 722, startPoint y: 315, endPoint x: 825, endPoint y: 319, distance: 103.5
click at [825, 319] on div at bounding box center [802, 247] width 288 height 402
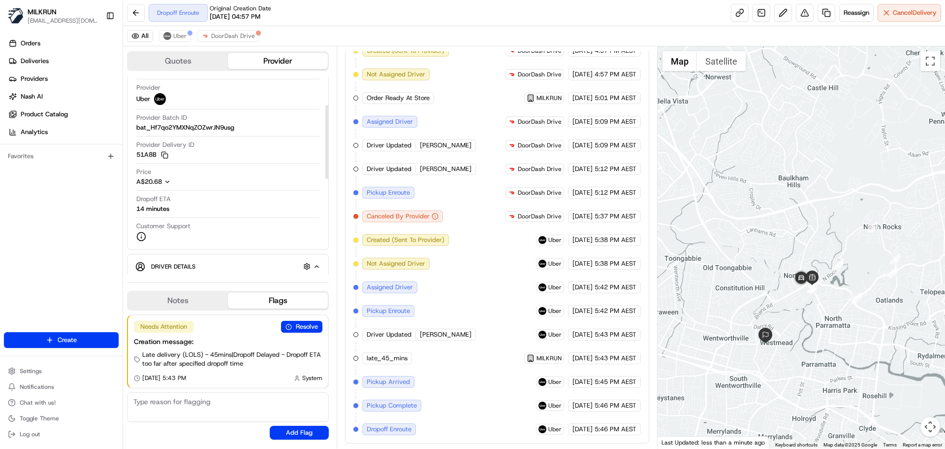
scroll to position [98, 0]
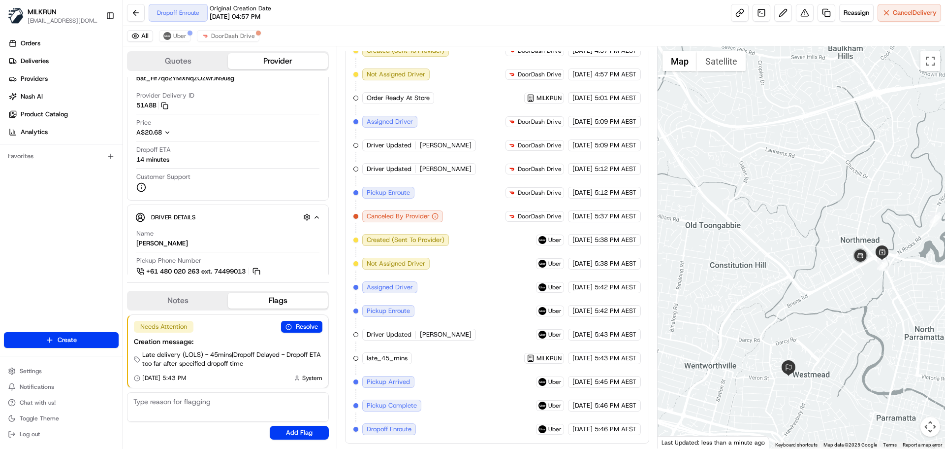
drag, startPoint x: 844, startPoint y: 330, endPoint x: 811, endPoint y: 318, distance: 34.9
click at [811, 318] on div at bounding box center [802, 247] width 288 height 402
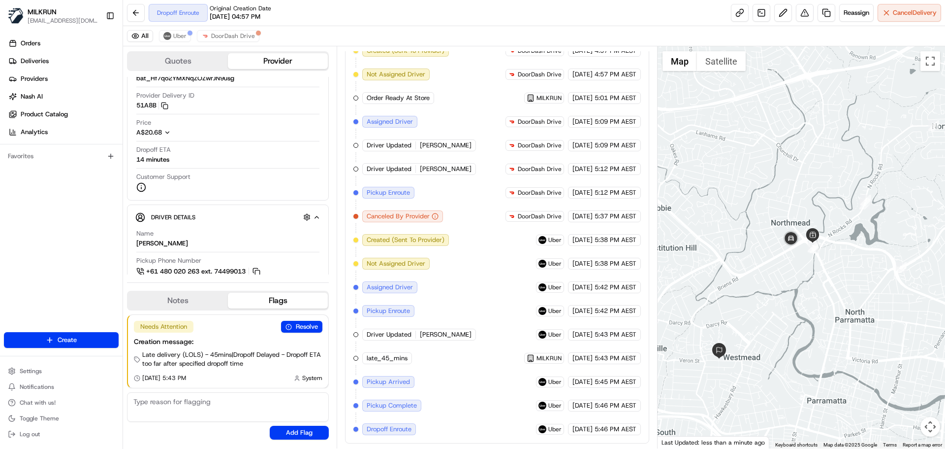
drag, startPoint x: 833, startPoint y: 302, endPoint x: 771, endPoint y: 289, distance: 63.3
click at [771, 289] on div at bounding box center [802, 247] width 288 height 402
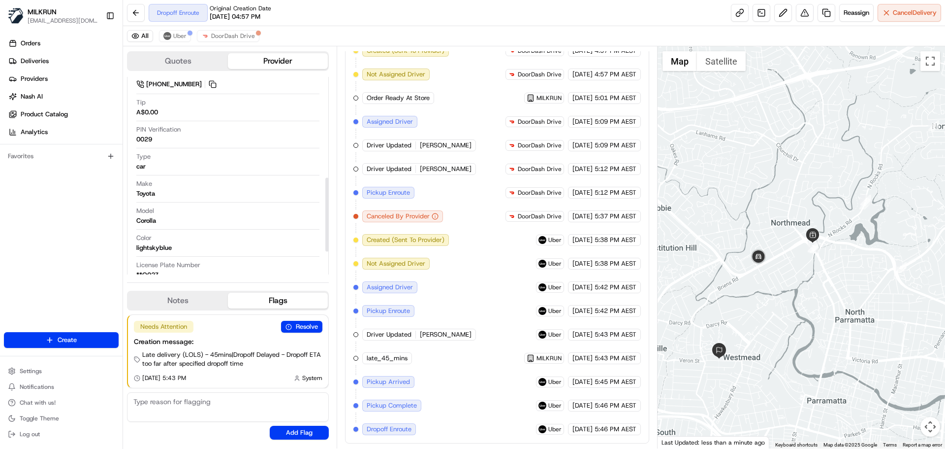
scroll to position [330, 0]
